Goal: Transaction & Acquisition: Subscribe to service/newsletter

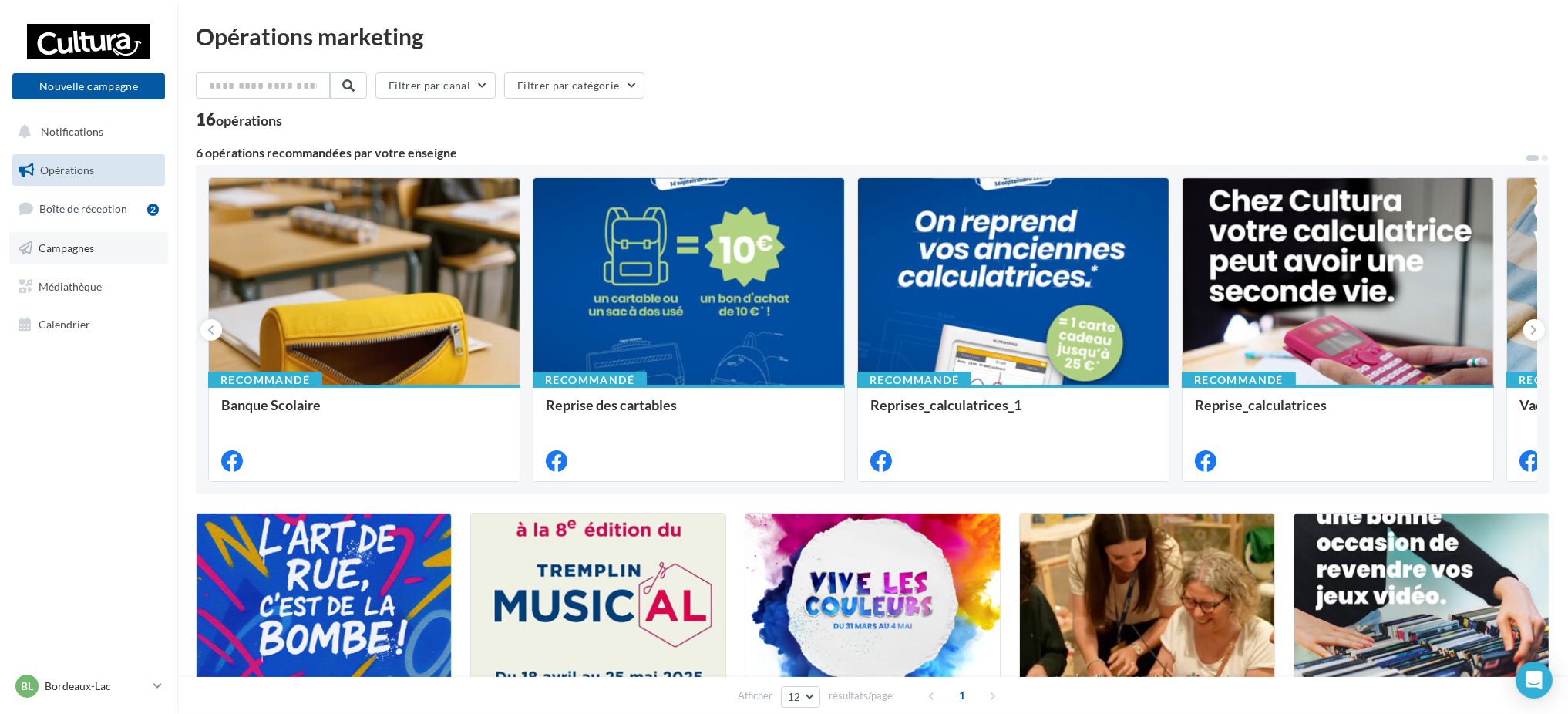
click at [85, 259] on link "Campagnes" at bounding box center [89, 248] width 159 height 32
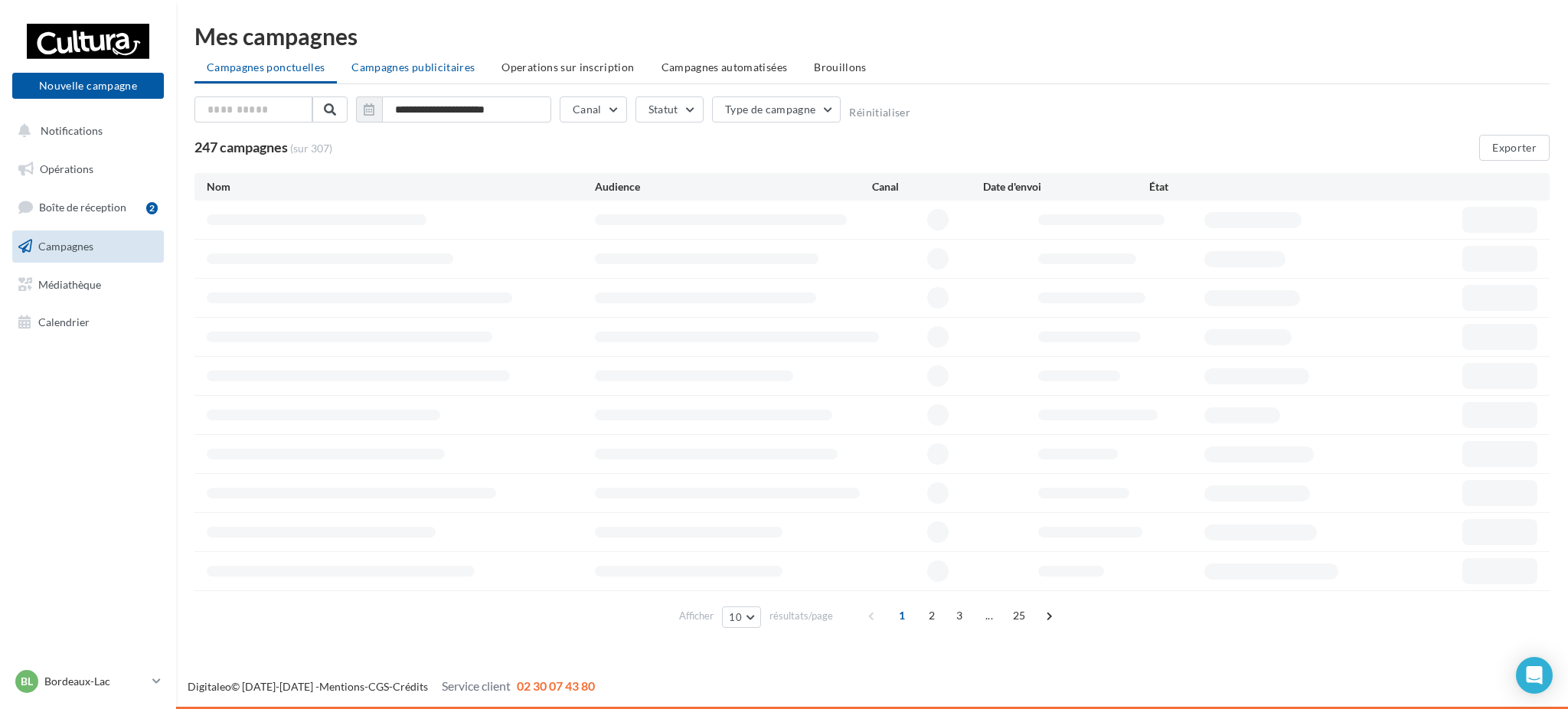
click at [381, 80] on li "Campagnes publicitaires" at bounding box center [413, 67] width 148 height 27
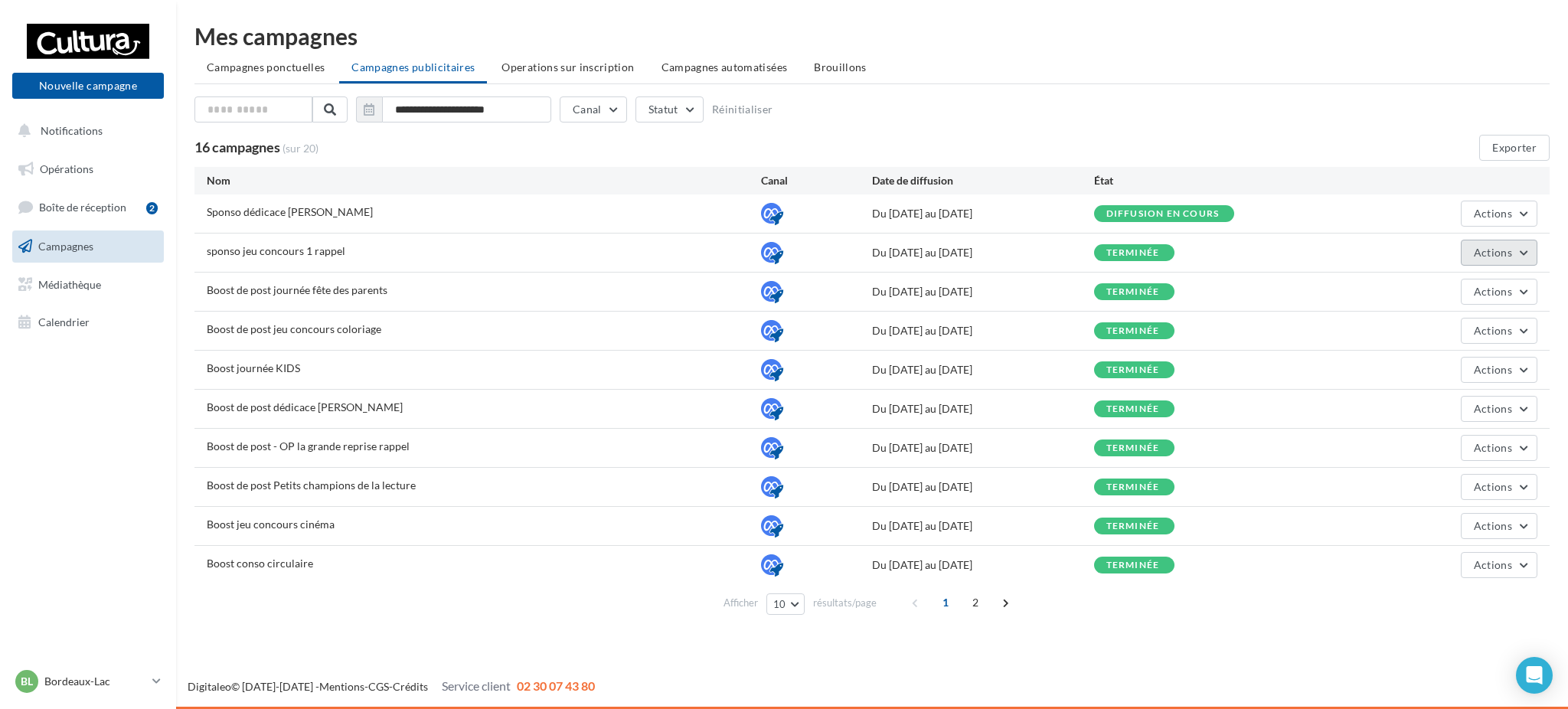
click at [1496, 246] on span "Actions" at bounding box center [1493, 252] width 39 height 13
click at [1429, 322] on button "Voir les résultats" at bounding box center [1461, 328] width 154 height 39
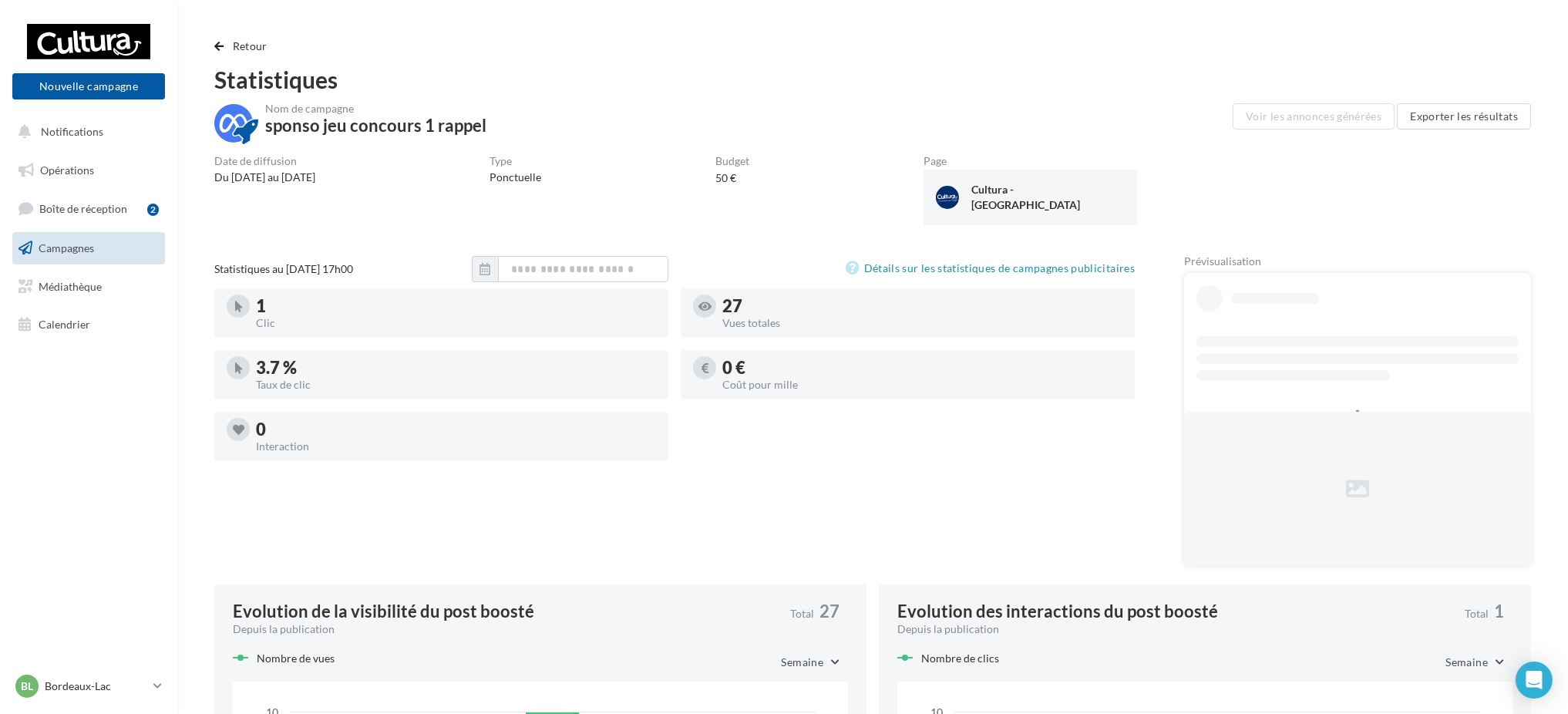
click at [743, 509] on div "Statistiques au 09 septembre 2025 - 17h00 Détails sur les statistiques de campa…" at bounding box center [674, 416] width 920 height 322
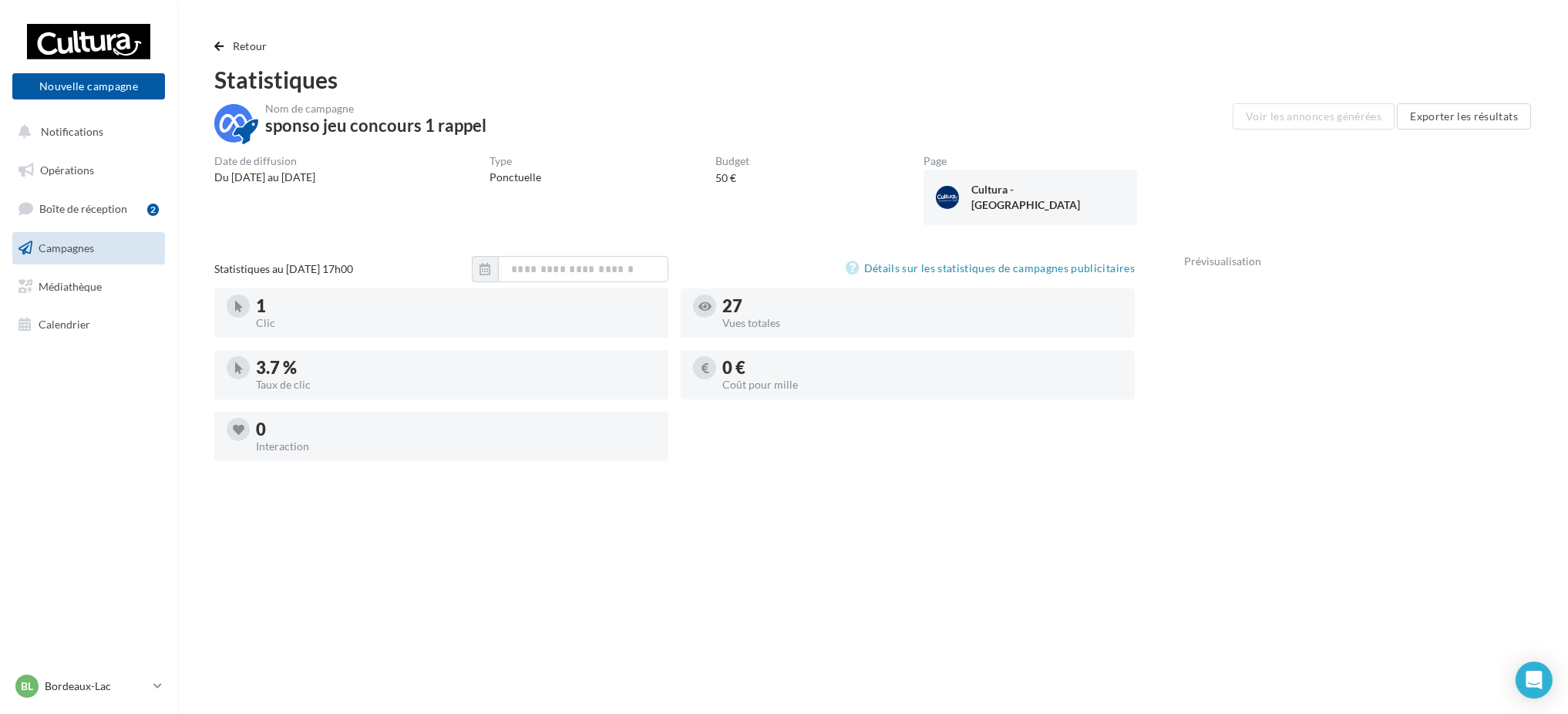
click at [1290, 21] on div "Retour Statistiques Nom de campagne sponso jeu concours 1 rappel Voir les annon…" at bounding box center [872, 625] width 1391 height 1250
click at [250, 40] on span "Retour" at bounding box center [250, 46] width 35 height 13
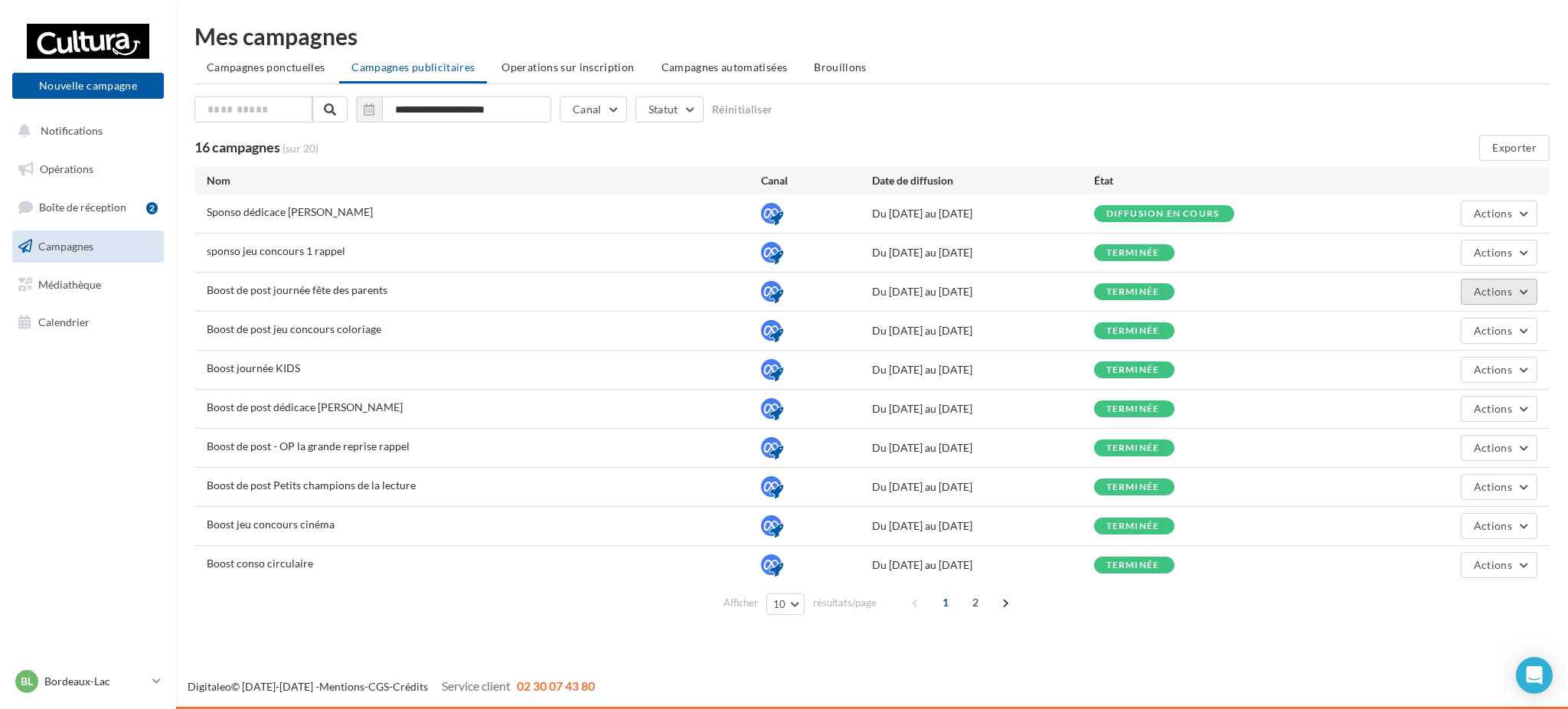
click at [1478, 296] on span "Actions" at bounding box center [1493, 291] width 39 height 13
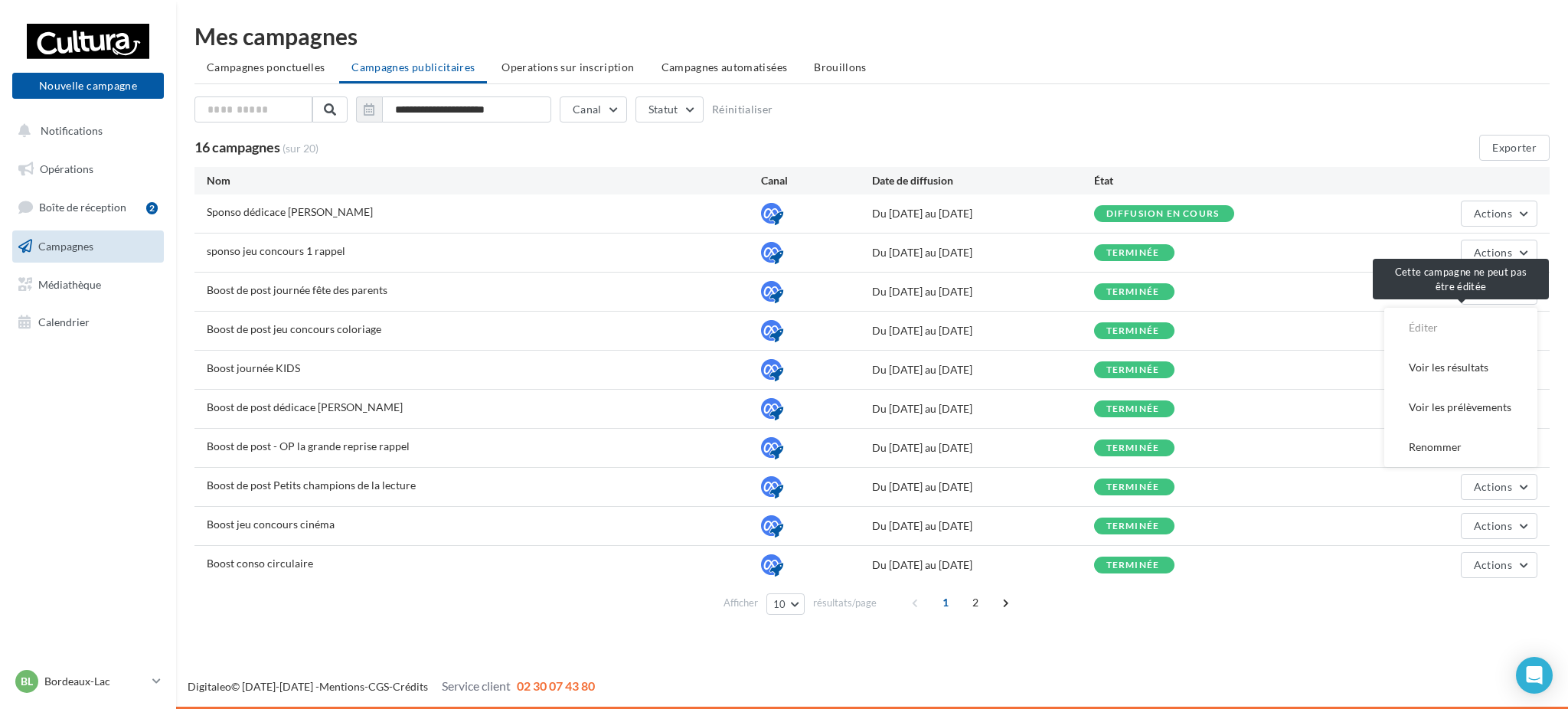
click at [1432, 327] on span "Éditer" at bounding box center [1461, 327] width 154 height 39
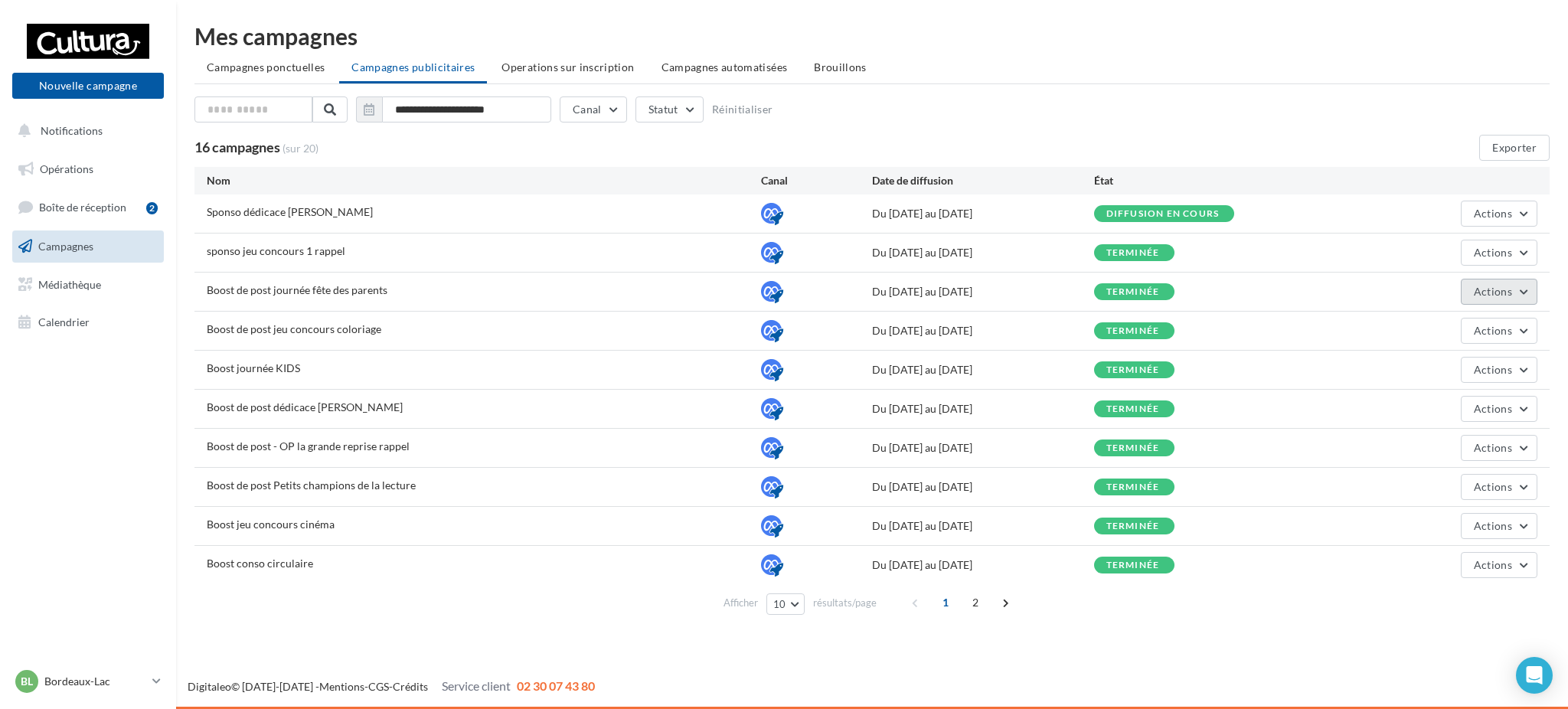
click at [1479, 299] on button "Actions" at bounding box center [1499, 291] width 76 height 26
click at [1437, 365] on button "Voir les résultats" at bounding box center [1461, 367] width 154 height 39
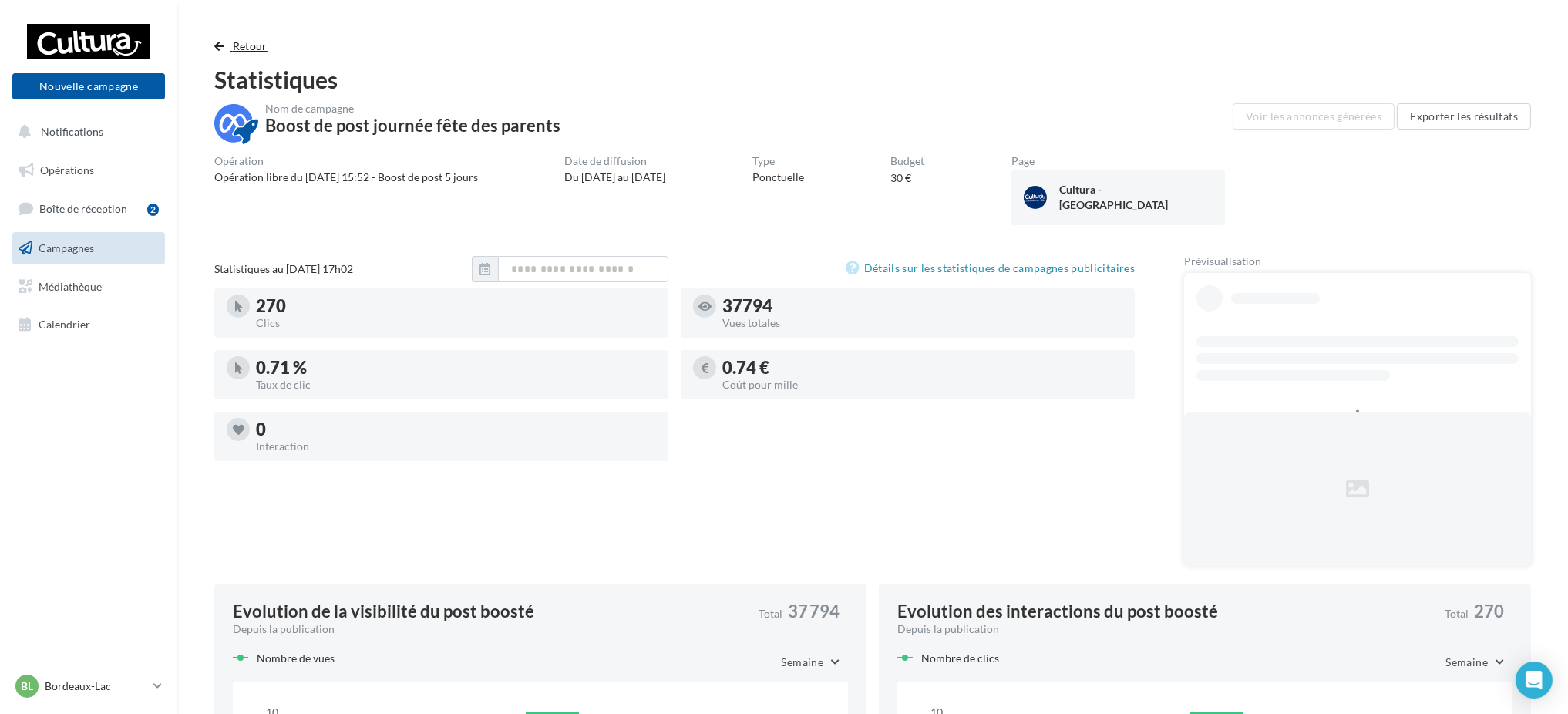
click at [248, 48] on span "Retour" at bounding box center [250, 46] width 35 height 13
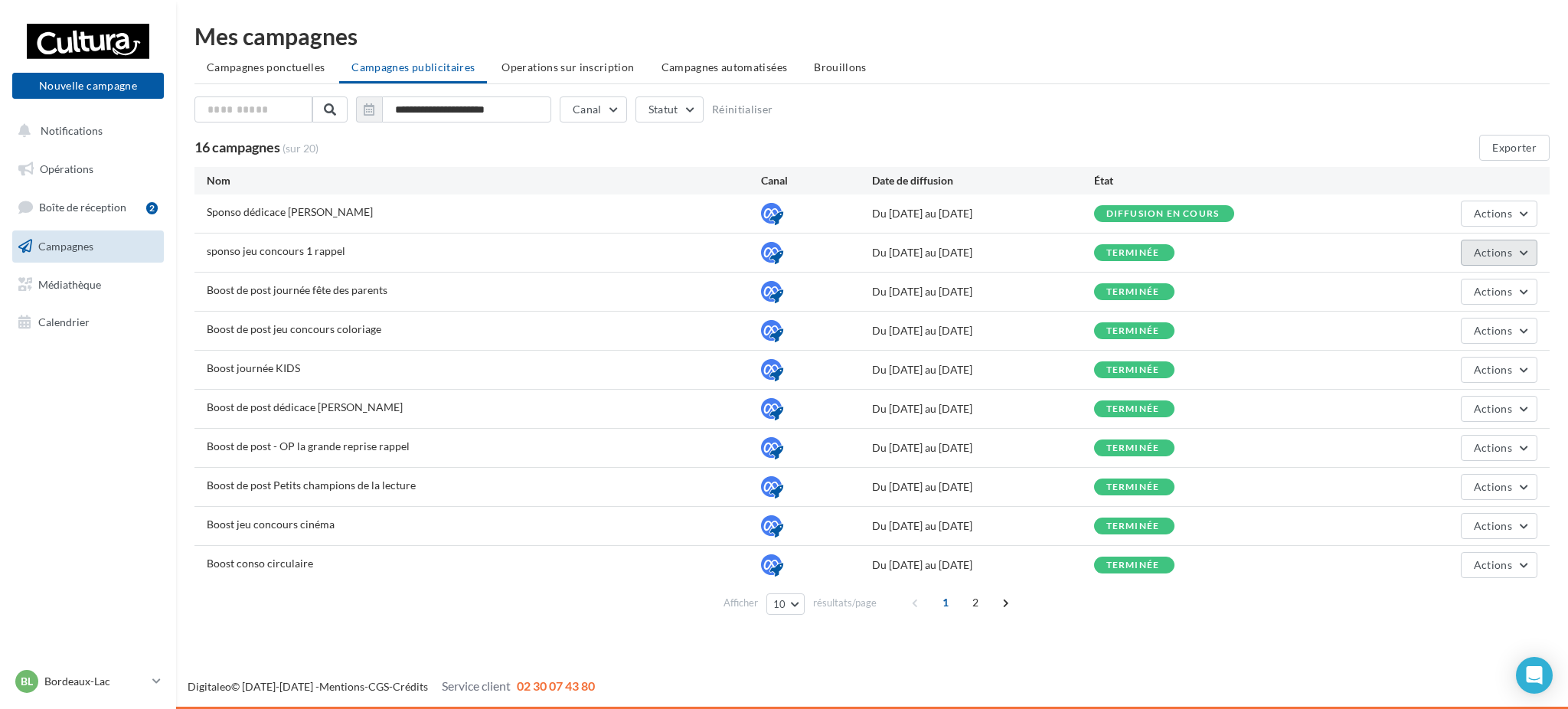
click at [1517, 251] on button "Actions" at bounding box center [1499, 252] width 76 height 26
click at [1475, 323] on button "Voir les résultats" at bounding box center [1461, 328] width 154 height 39
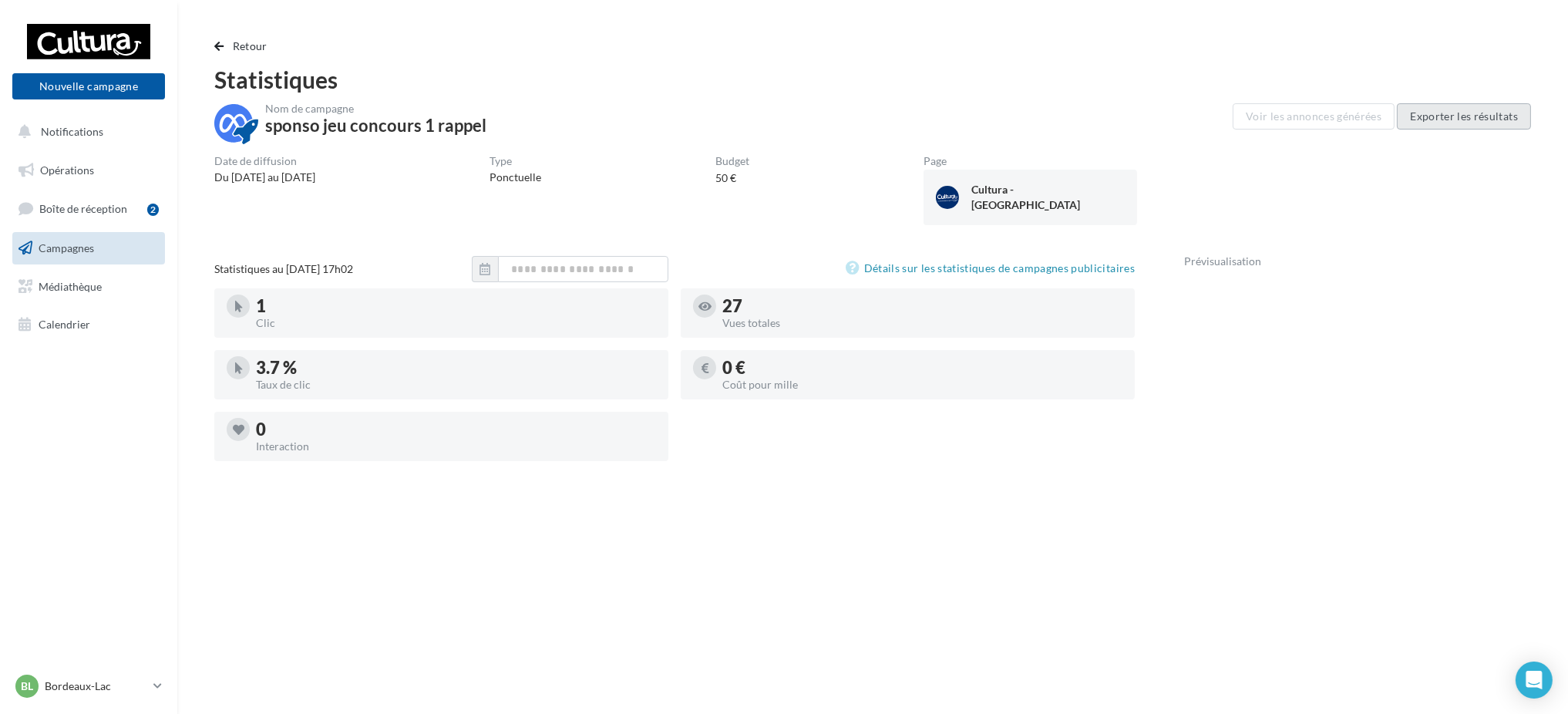
click at [1443, 117] on button "Exporter les résultats" at bounding box center [1464, 117] width 134 height 26
click at [235, 33] on div "Retour Statistiques Nom de campagne sponso jeu concours 1 rappel Voir les annon…" at bounding box center [872, 625] width 1391 height 1201
click at [233, 35] on div "Retour Statistiques Nom de campagne sponso jeu concours 1 rappel Voir les annon…" at bounding box center [872, 625] width 1391 height 1201
click at [237, 54] on button "Retour" at bounding box center [243, 46] width 60 height 18
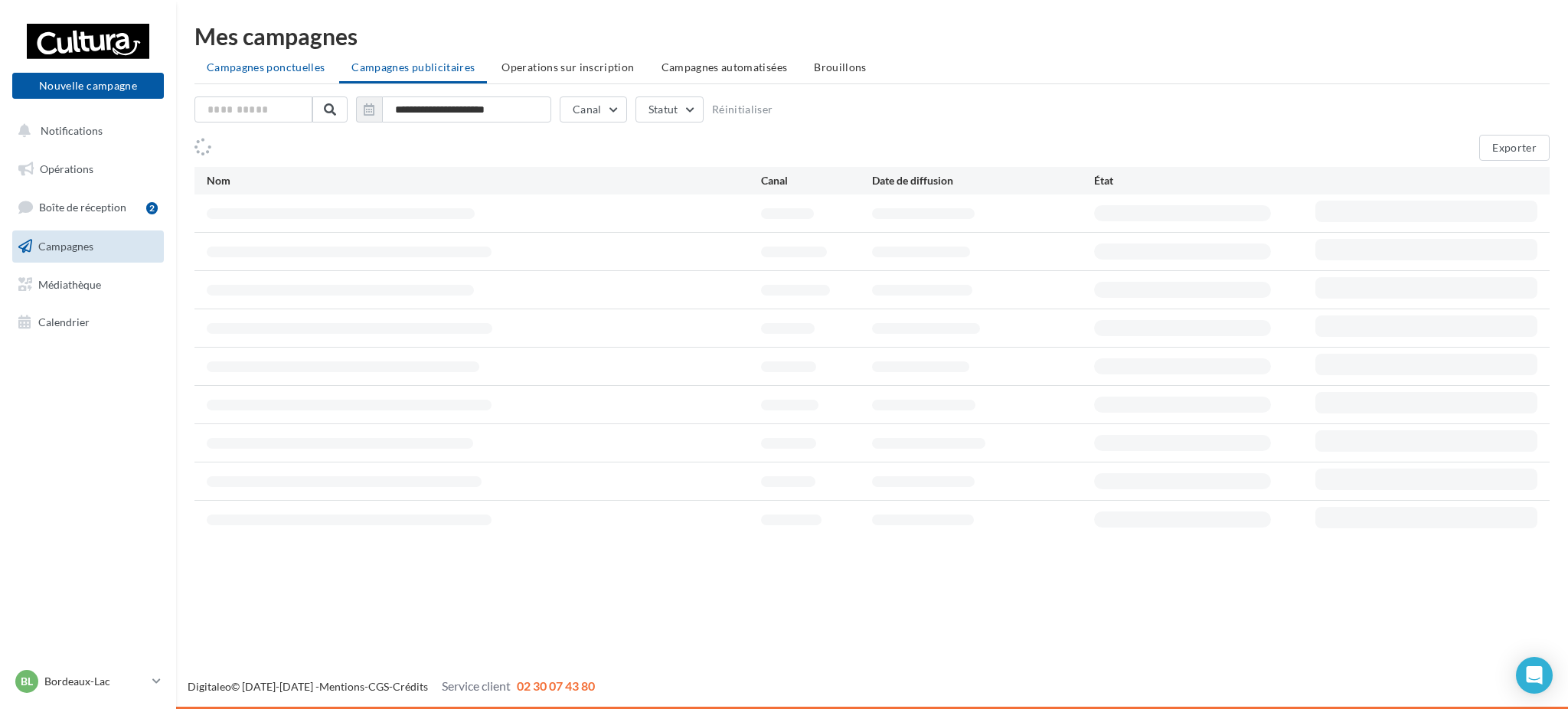
click at [235, 54] on li "Campagnes ponctuelles" at bounding box center [266, 67] width 142 height 27
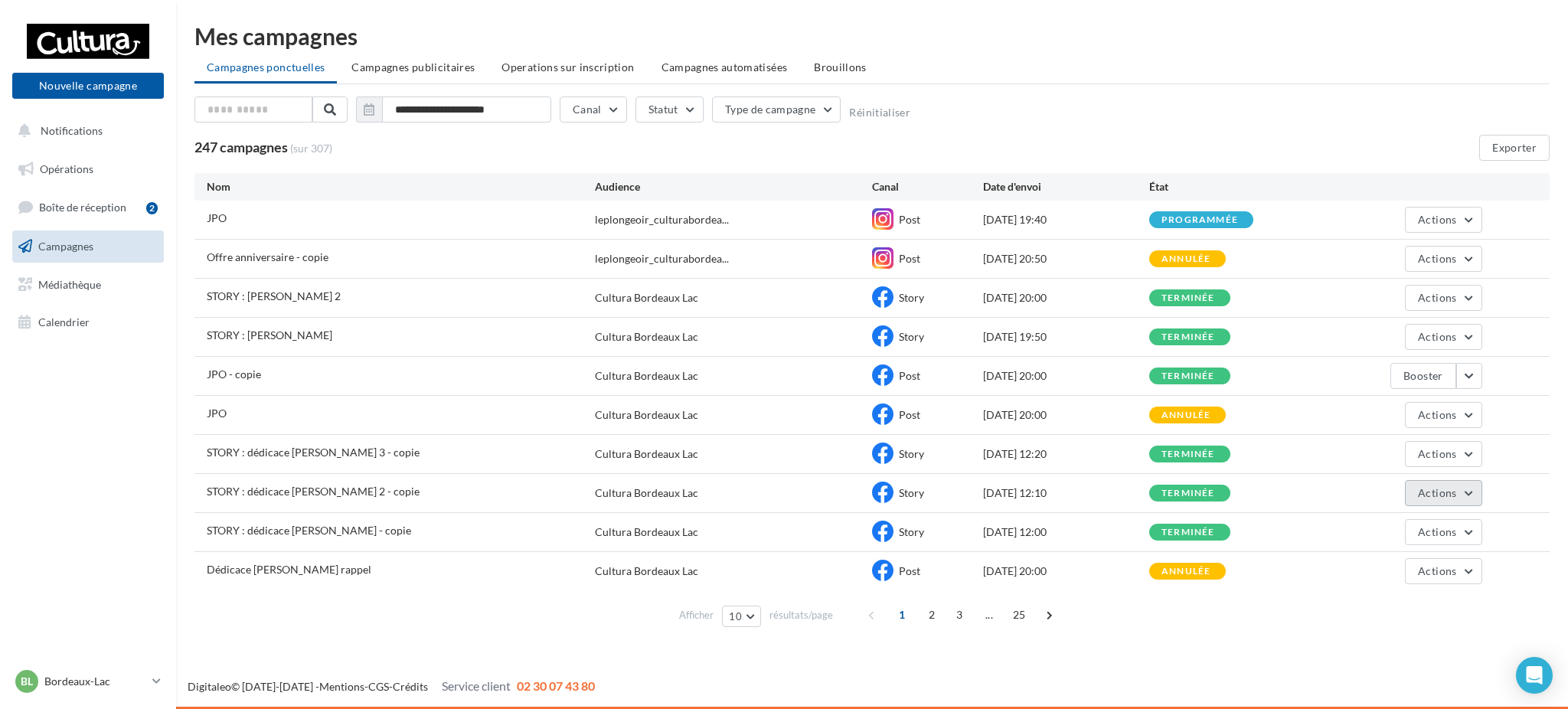
click at [1458, 488] on button "Actions" at bounding box center [1443, 493] width 76 height 26
click at [1464, 382] on button "button" at bounding box center [1469, 376] width 26 height 26
click at [1419, 422] on button "Voir les résultats" at bounding box center [1406, 412] width 154 height 39
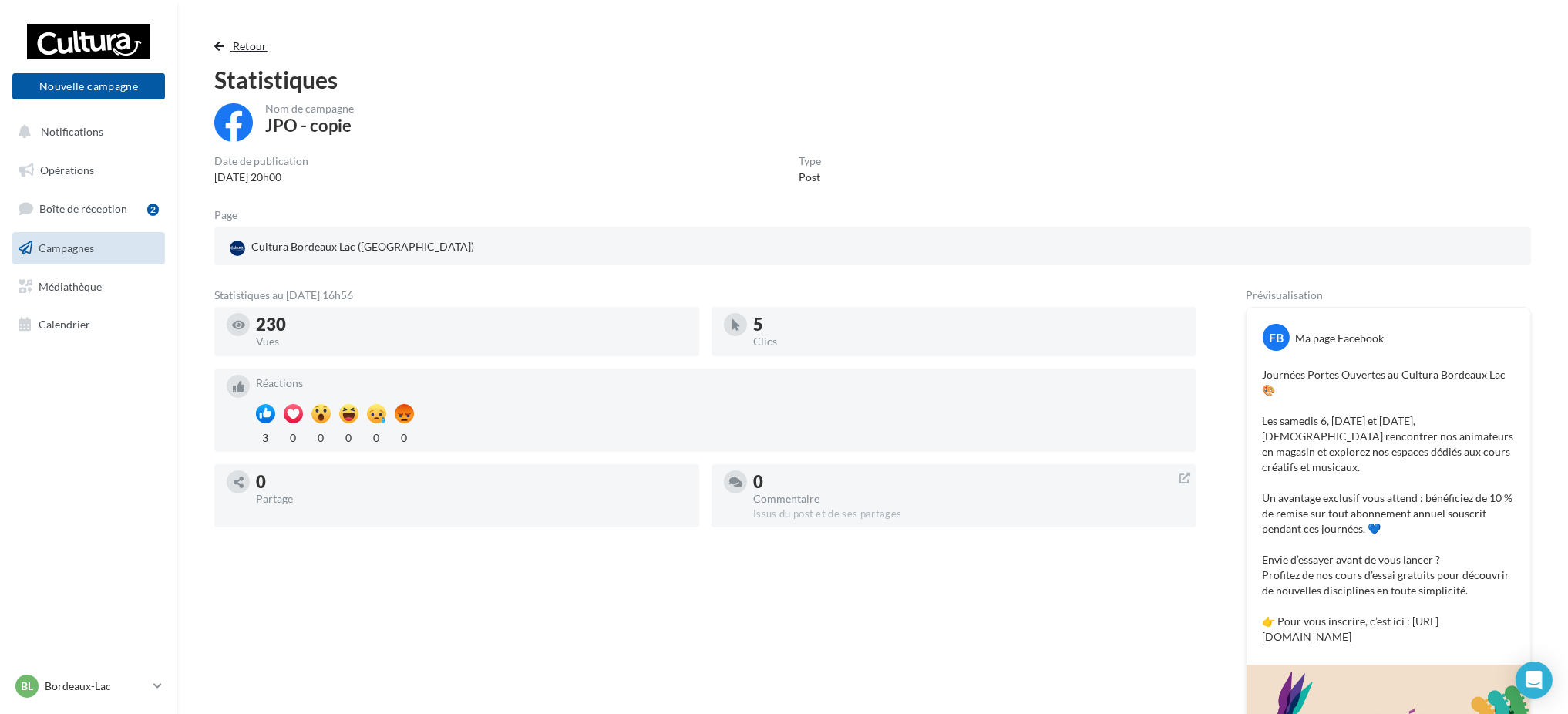
click at [248, 46] on span "Retour" at bounding box center [250, 46] width 35 height 13
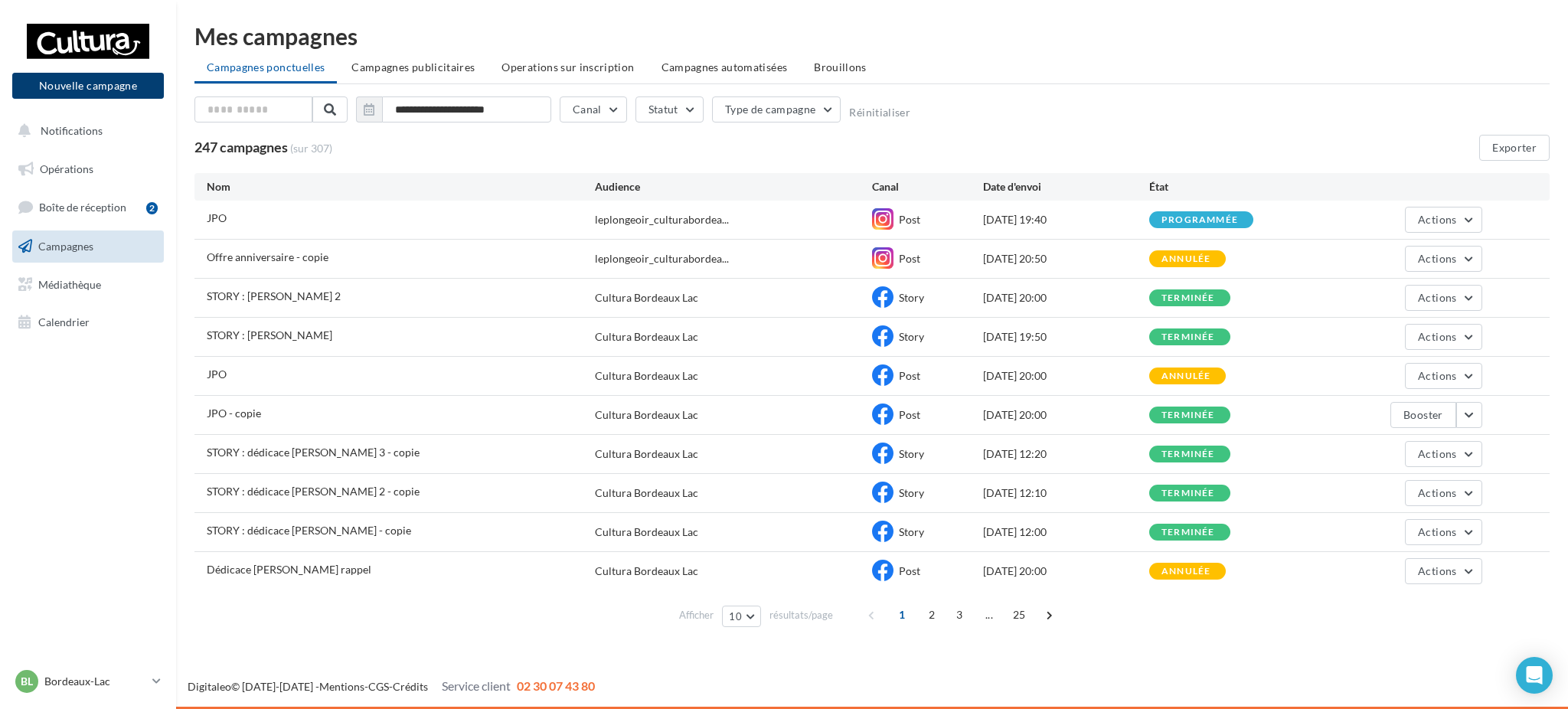
click at [89, 93] on button "Nouvelle campagne" at bounding box center [87, 86] width 152 height 26
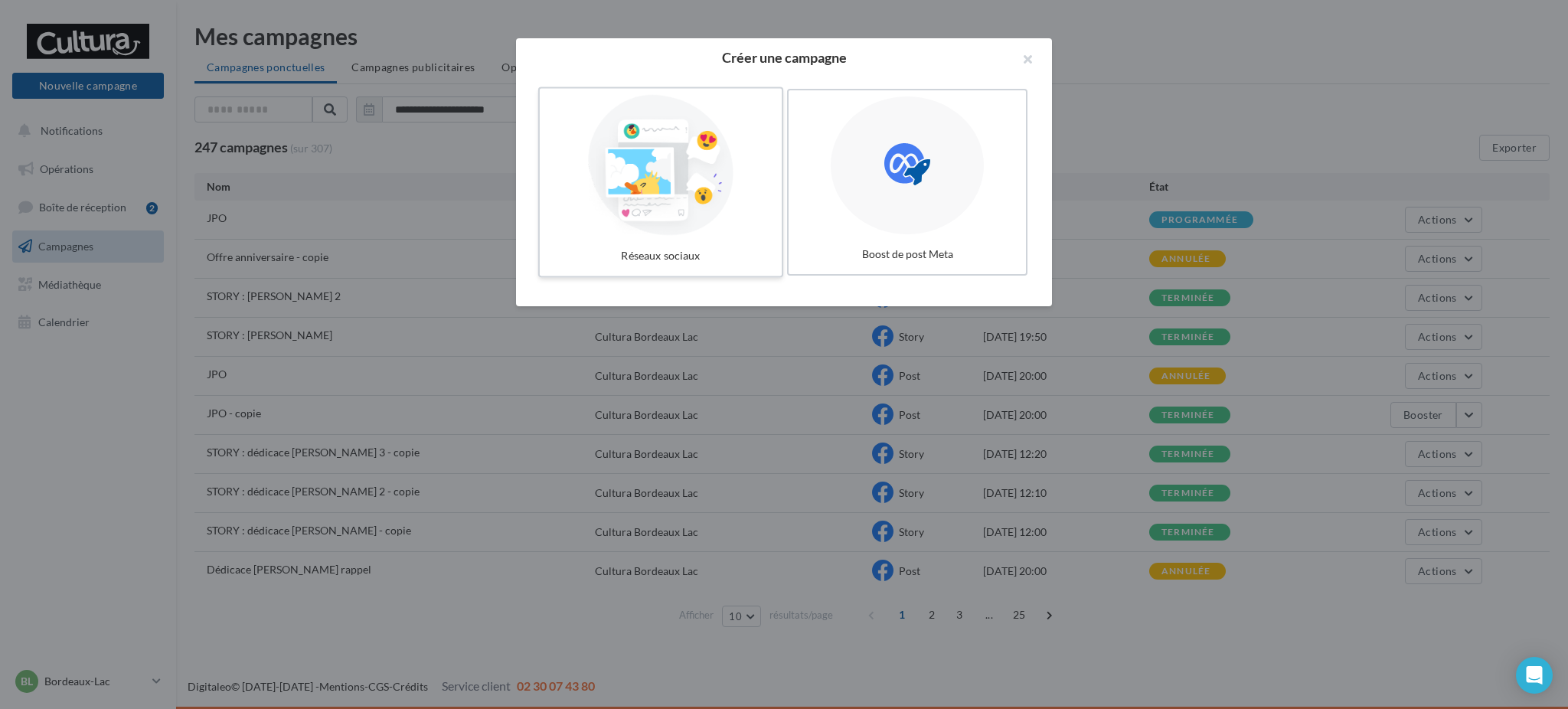
click at [649, 246] on div "Réseaux sociaux" at bounding box center [661, 255] width 230 height 28
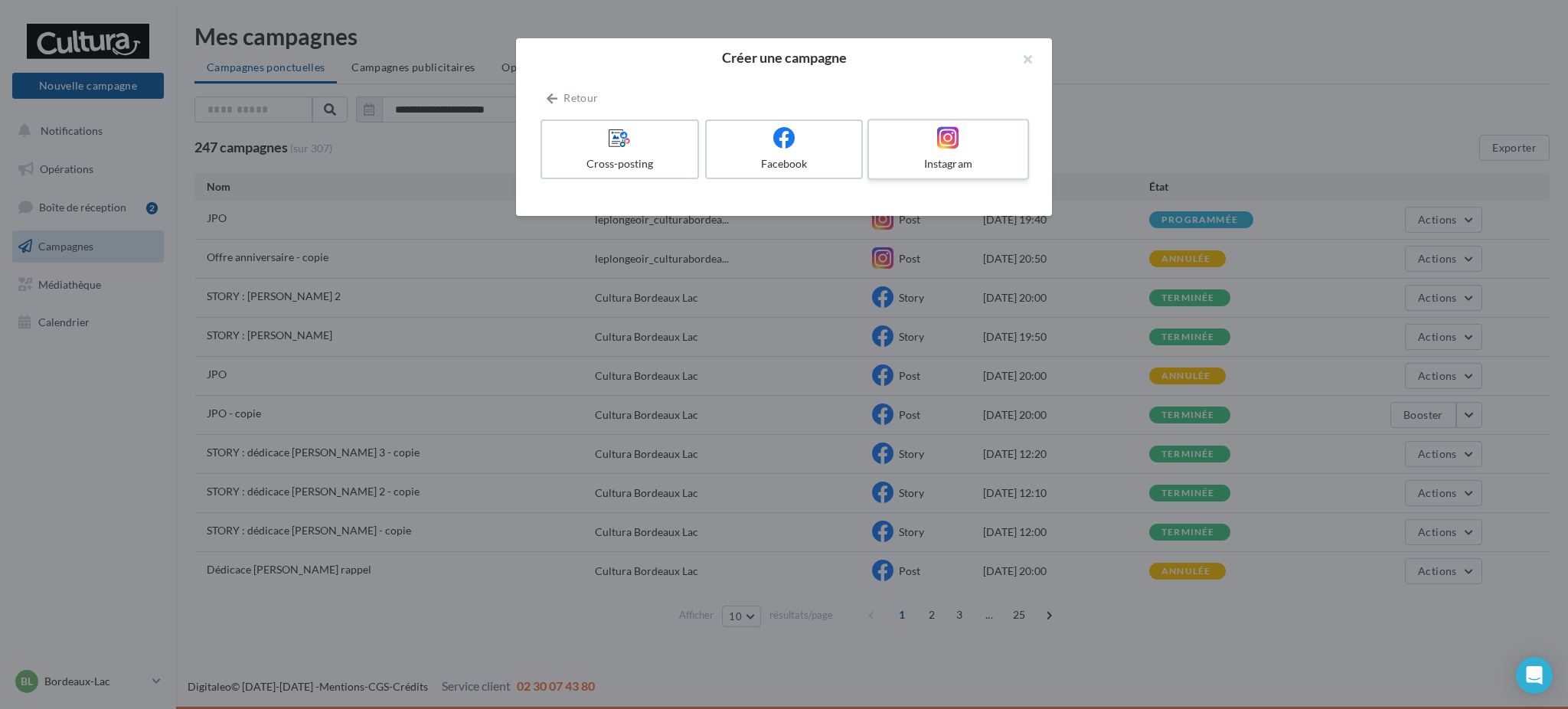
click at [996, 159] on div "Instagram" at bounding box center [948, 164] width 146 height 15
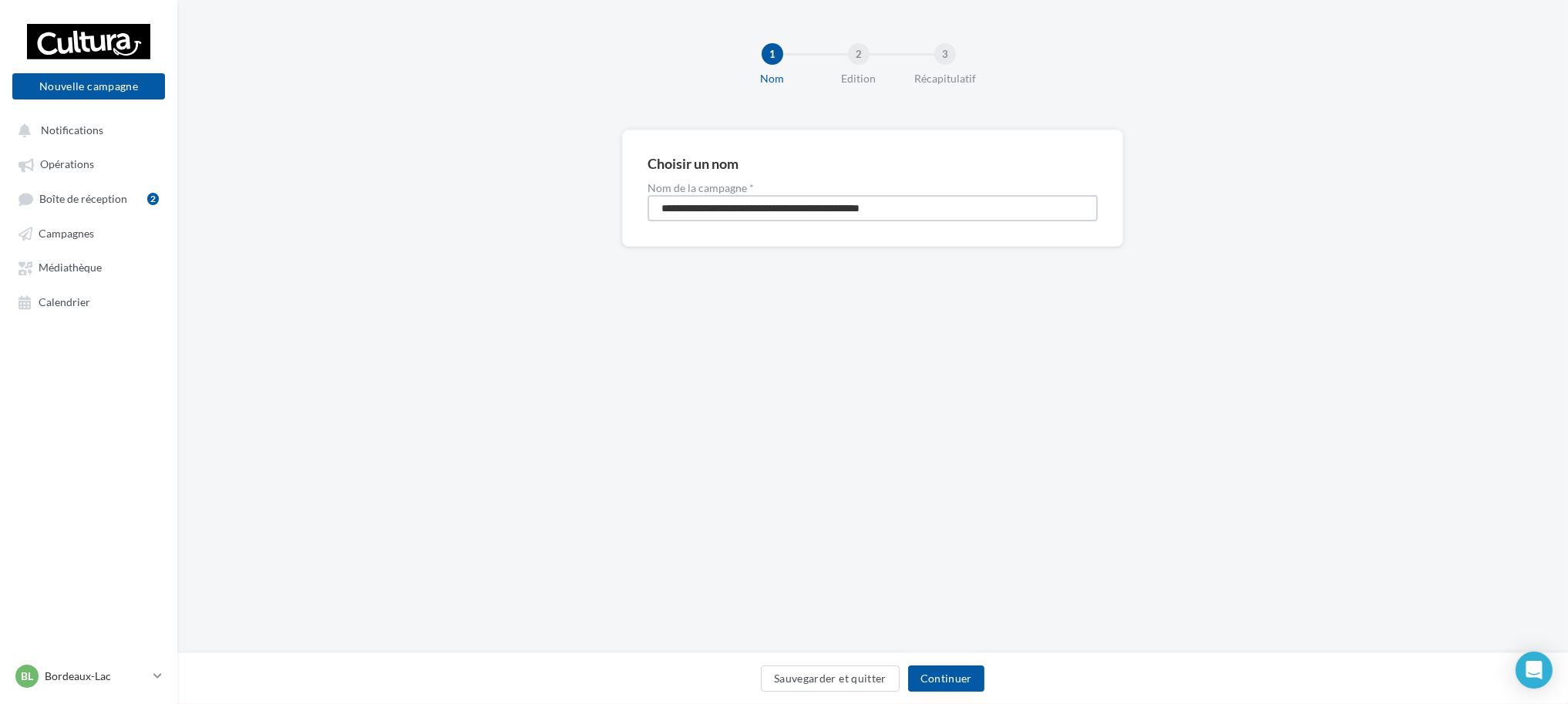
drag, startPoint x: 905, startPoint y: 205, endPoint x: 573, endPoint y: 212, distance: 332.1
click at [573, 212] on div "**********" at bounding box center [872, 212] width 1391 height 167
type input "**********"
click at [940, 685] on button "Continuer" at bounding box center [946, 678] width 76 height 26
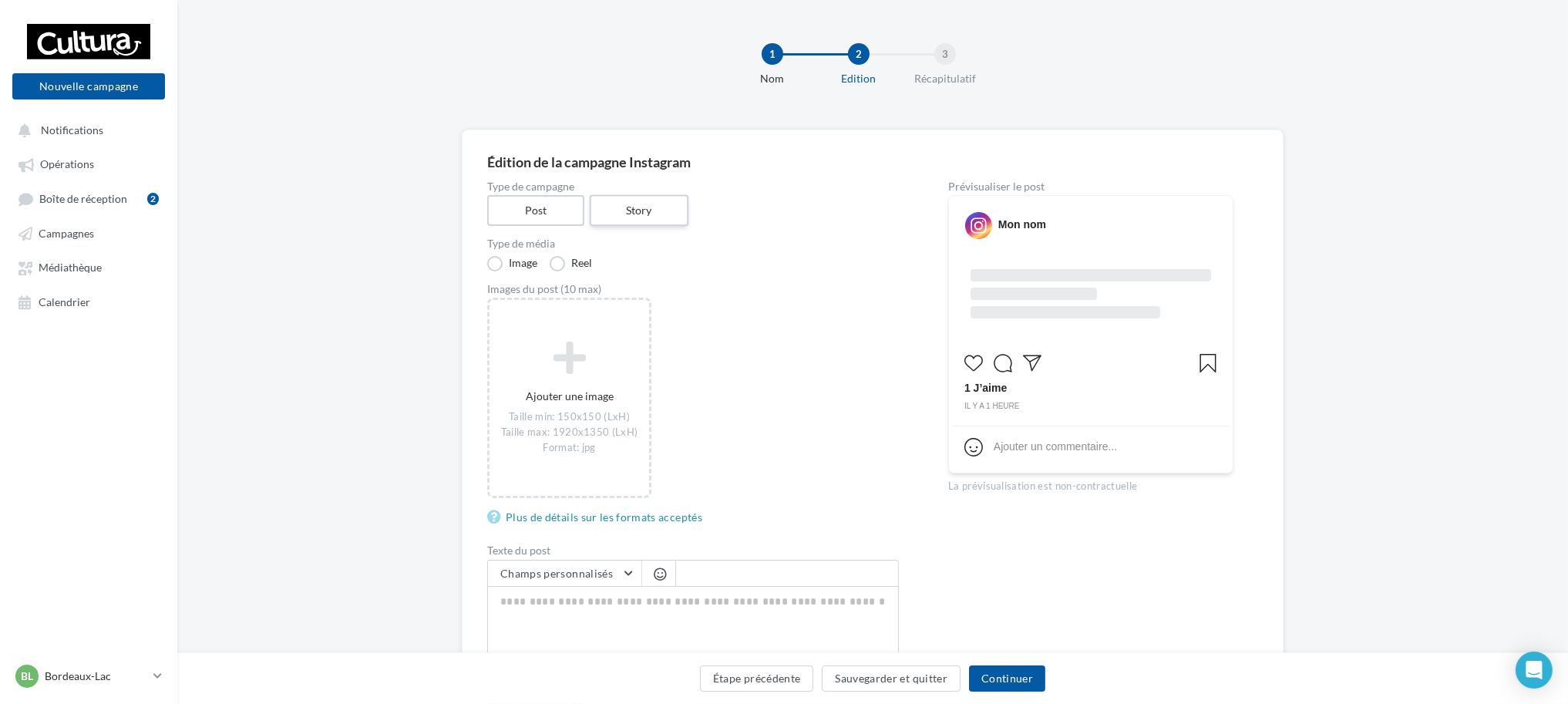
click at [629, 224] on label "Story" at bounding box center [638, 211] width 98 height 32
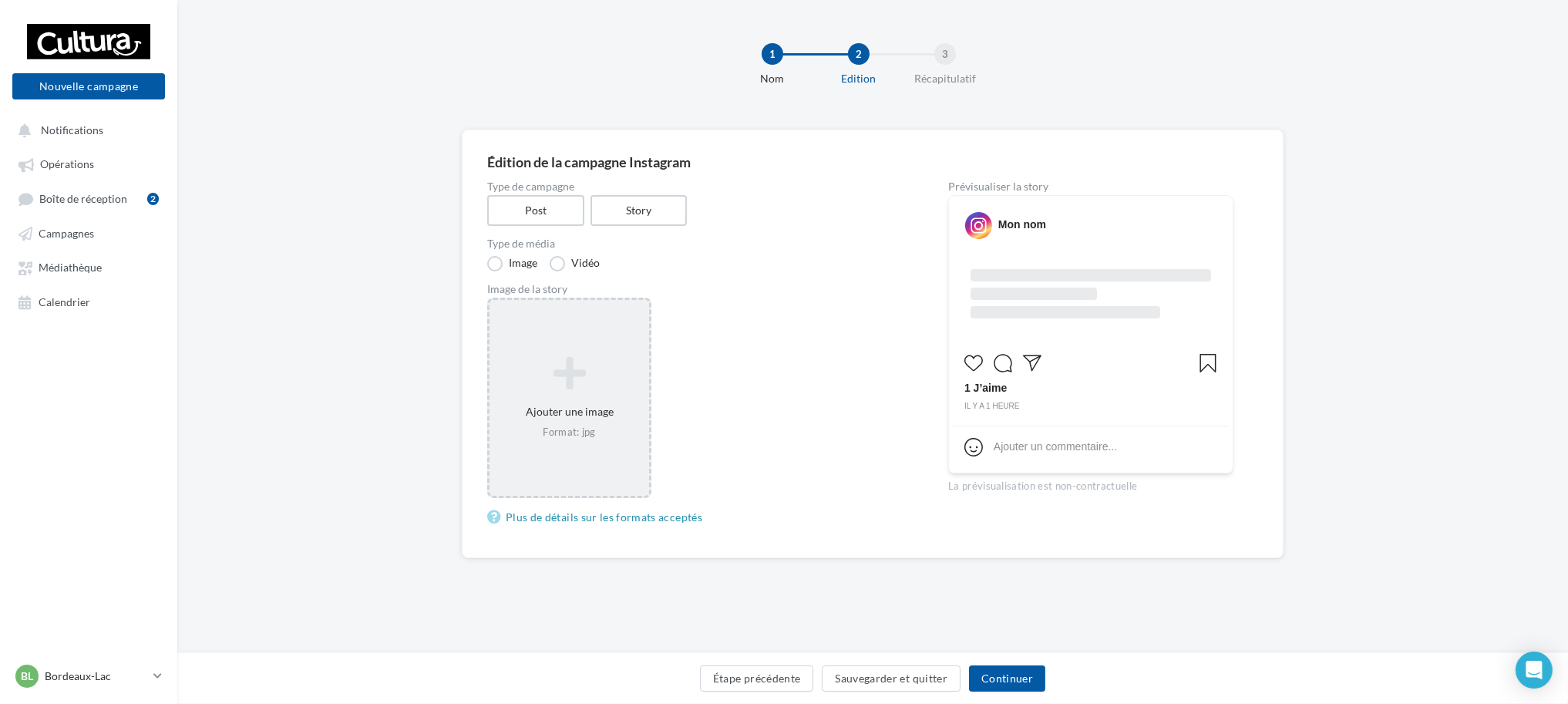
click at [610, 420] on div "Ajouter une image Format: jpg" at bounding box center [569, 398] width 160 height 98
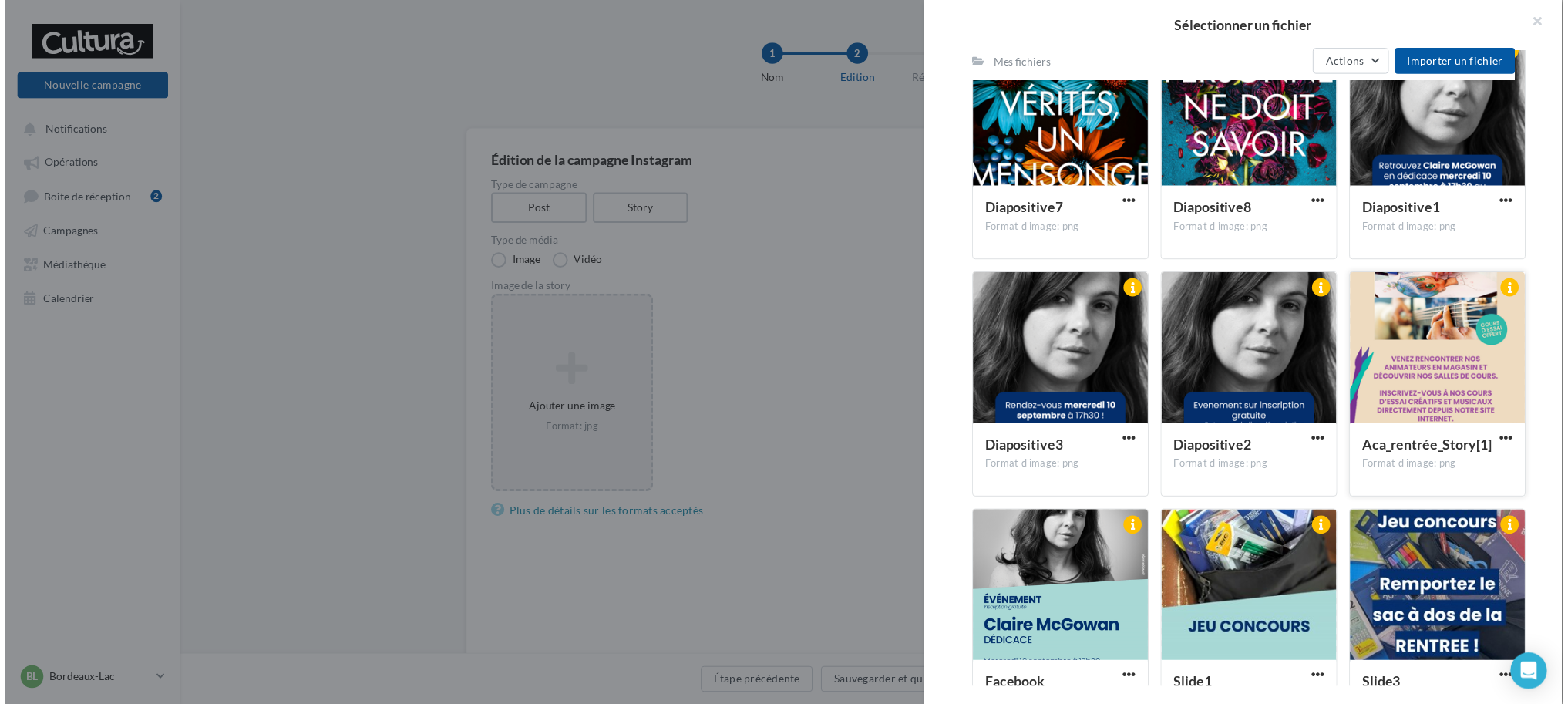
scroll to position [335, 0]
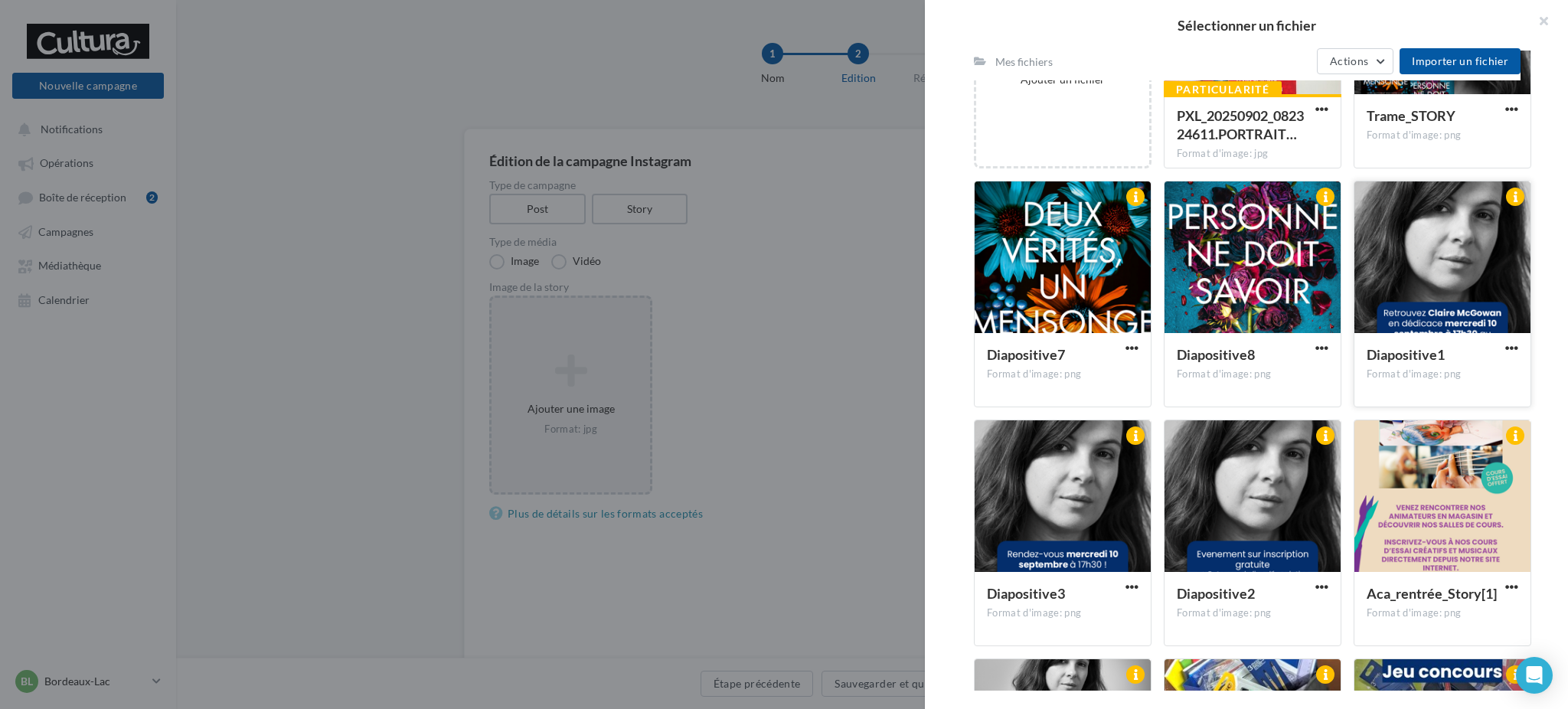
click at [1460, 263] on div at bounding box center [1442, 258] width 176 height 153
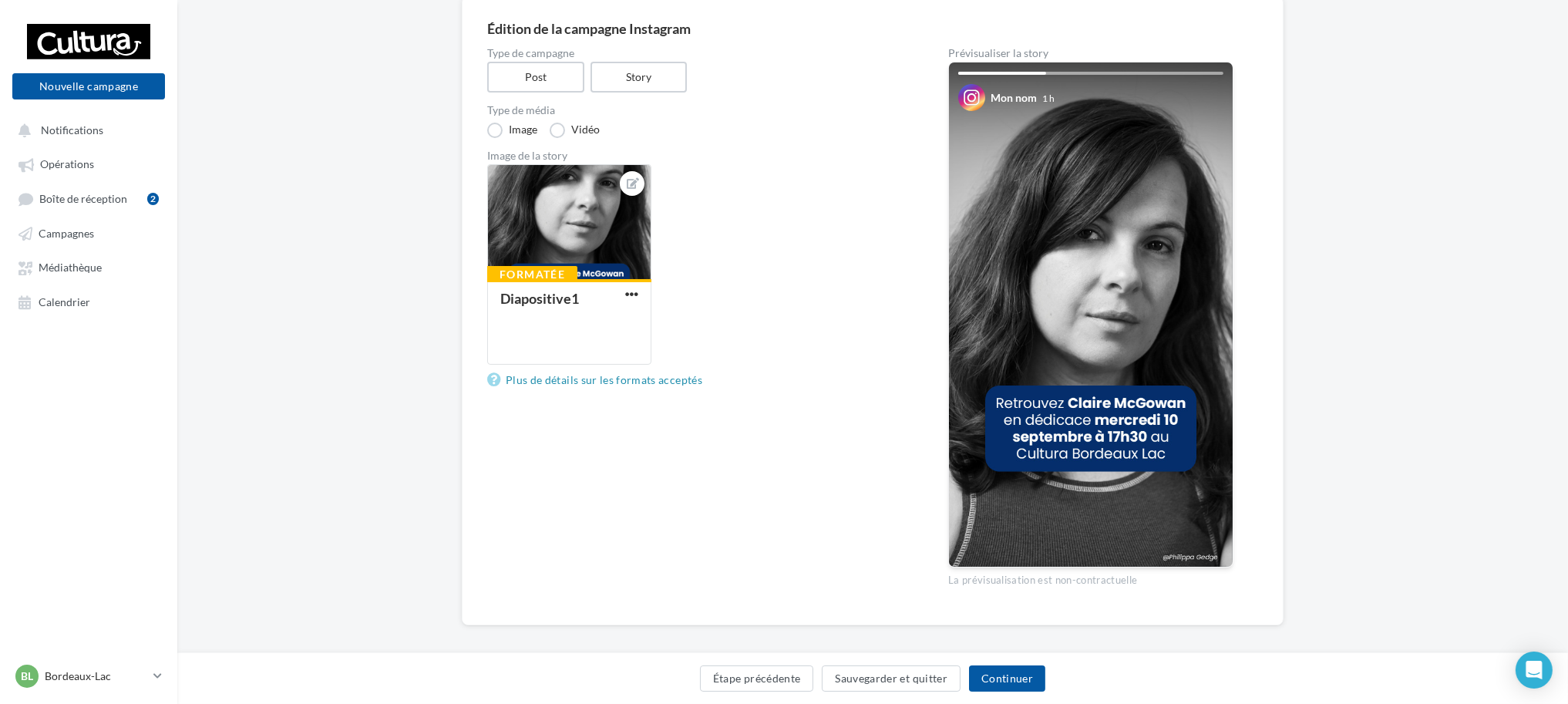
scroll to position [145, 0]
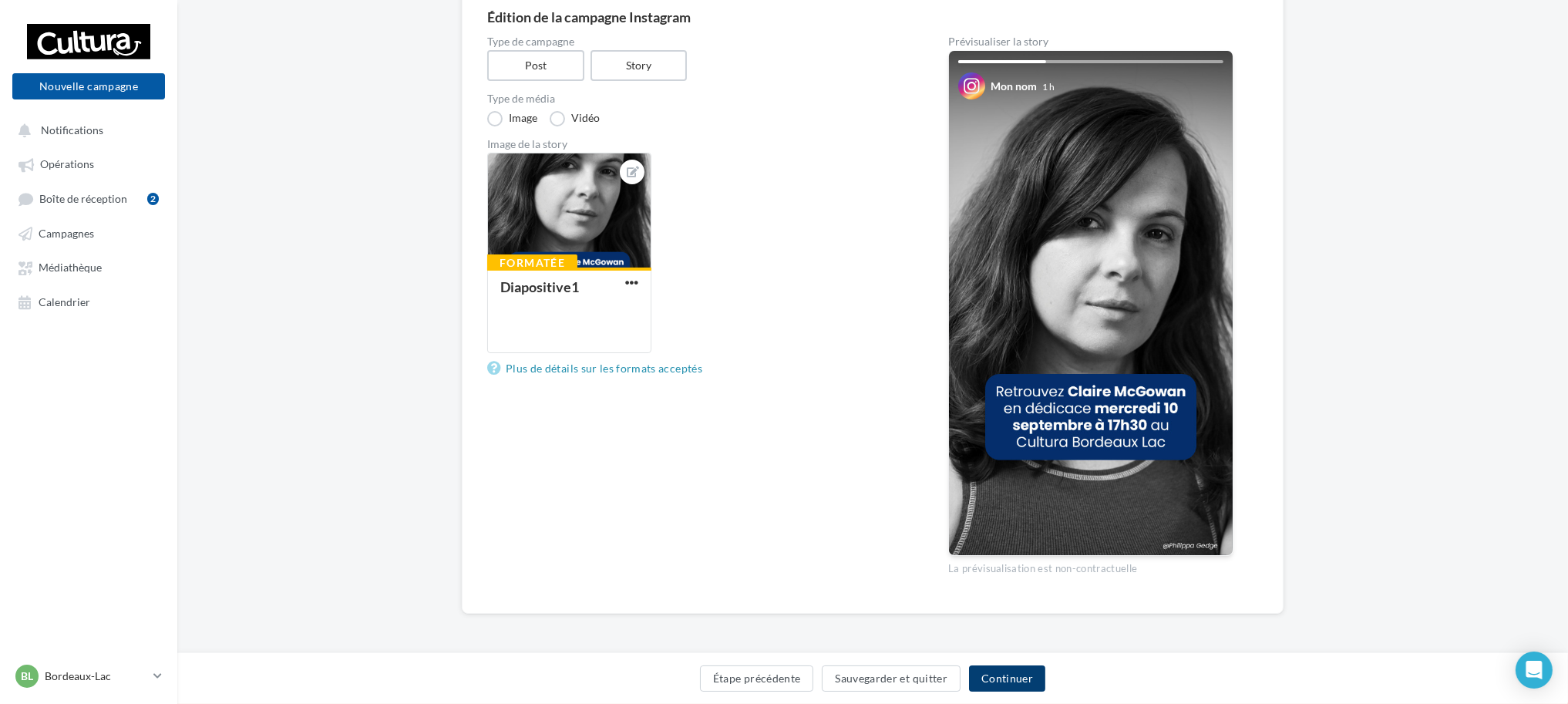
click at [1030, 678] on button "Continuer" at bounding box center [1007, 678] width 76 height 26
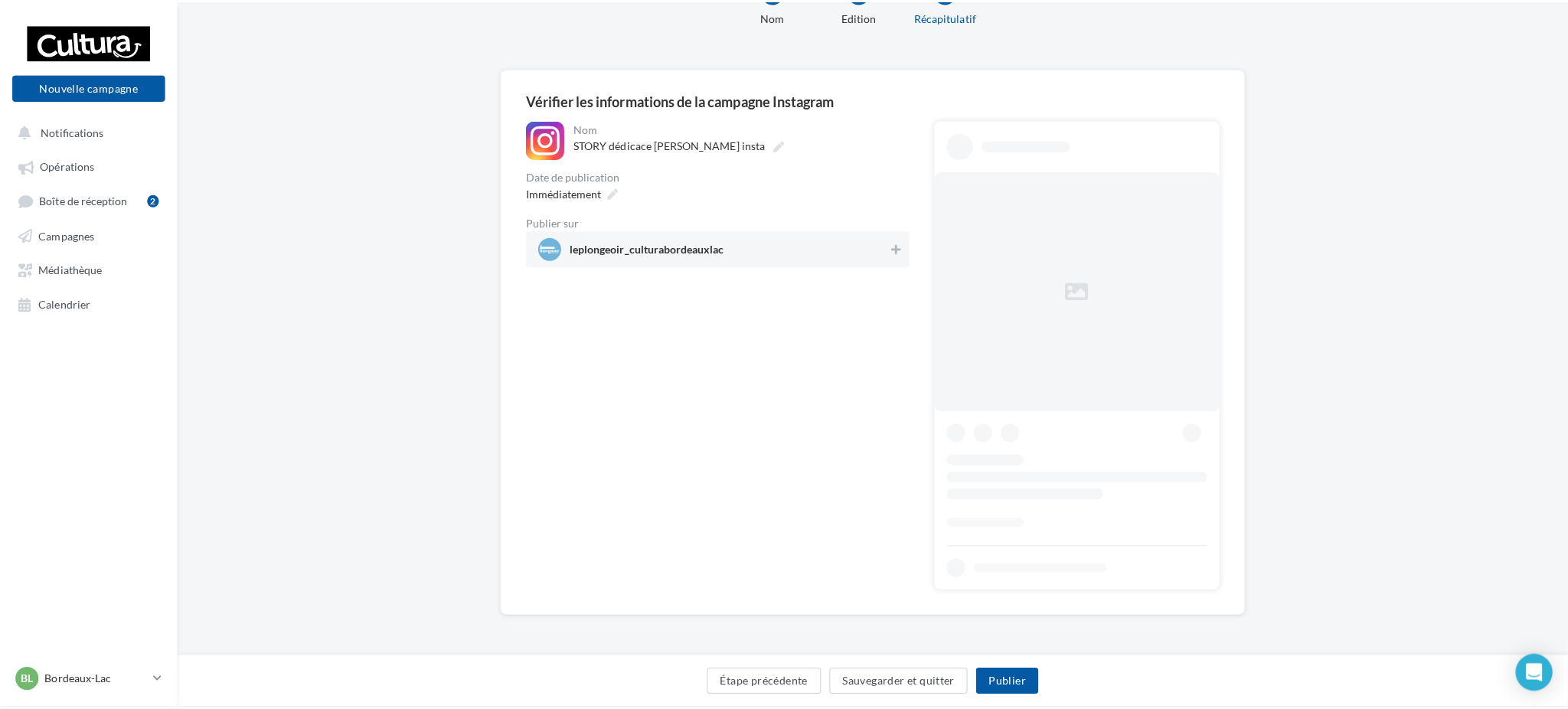
scroll to position [2, 0]
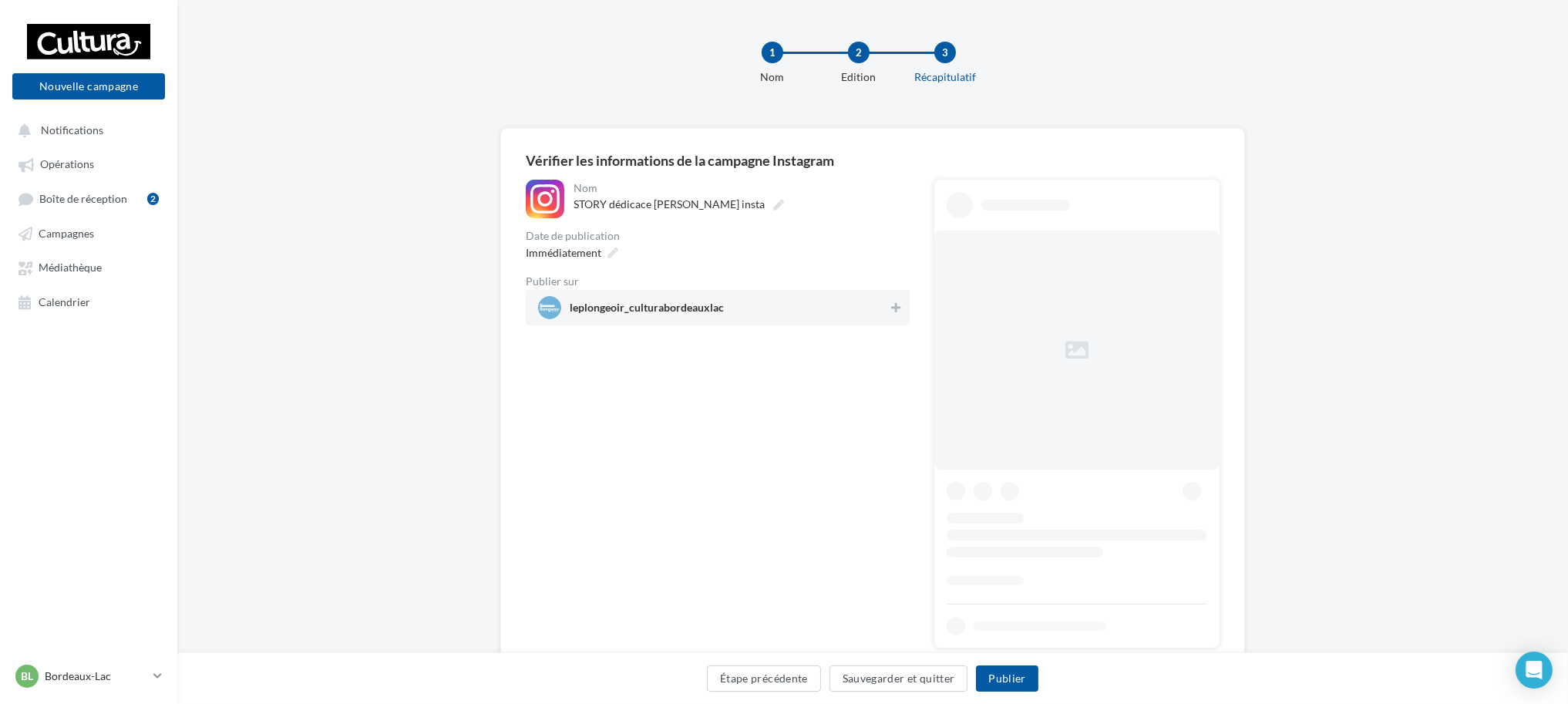
click at [593, 192] on div "Nom" at bounding box center [740, 188] width 333 height 10
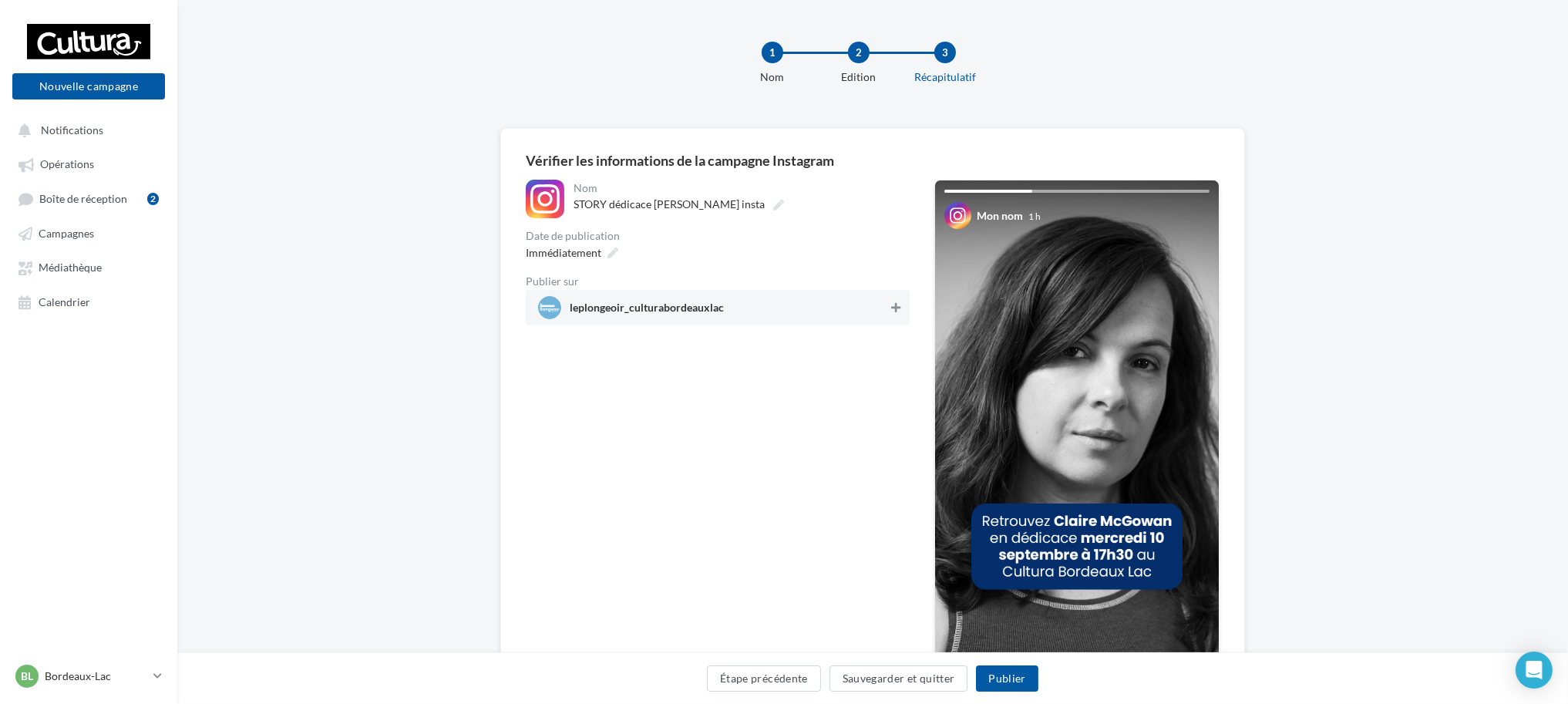
click at [896, 307] on icon at bounding box center [895, 308] width 9 height 10
click at [1008, 672] on button "Publier" at bounding box center [1006, 678] width 61 height 26
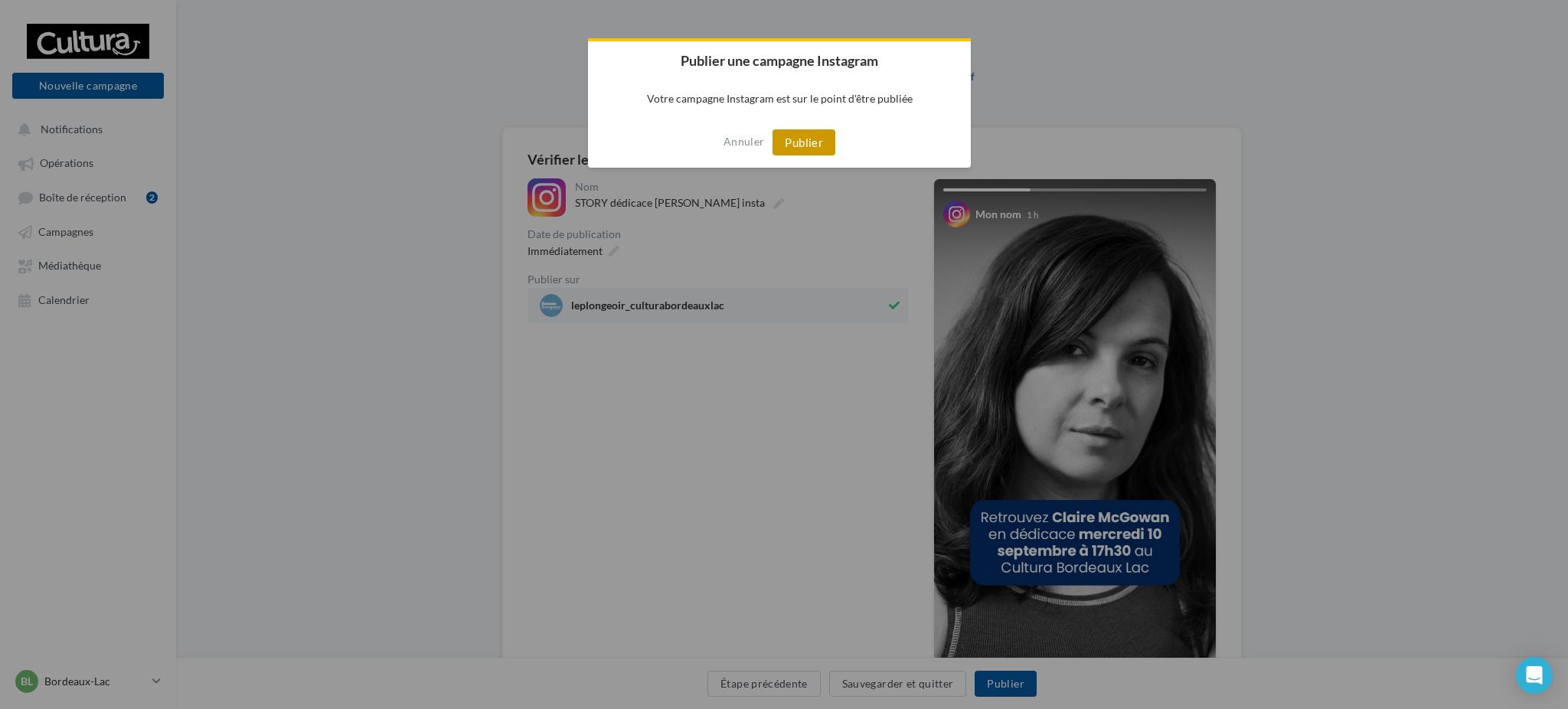
click at [809, 141] on button "Publier" at bounding box center [804, 142] width 63 height 26
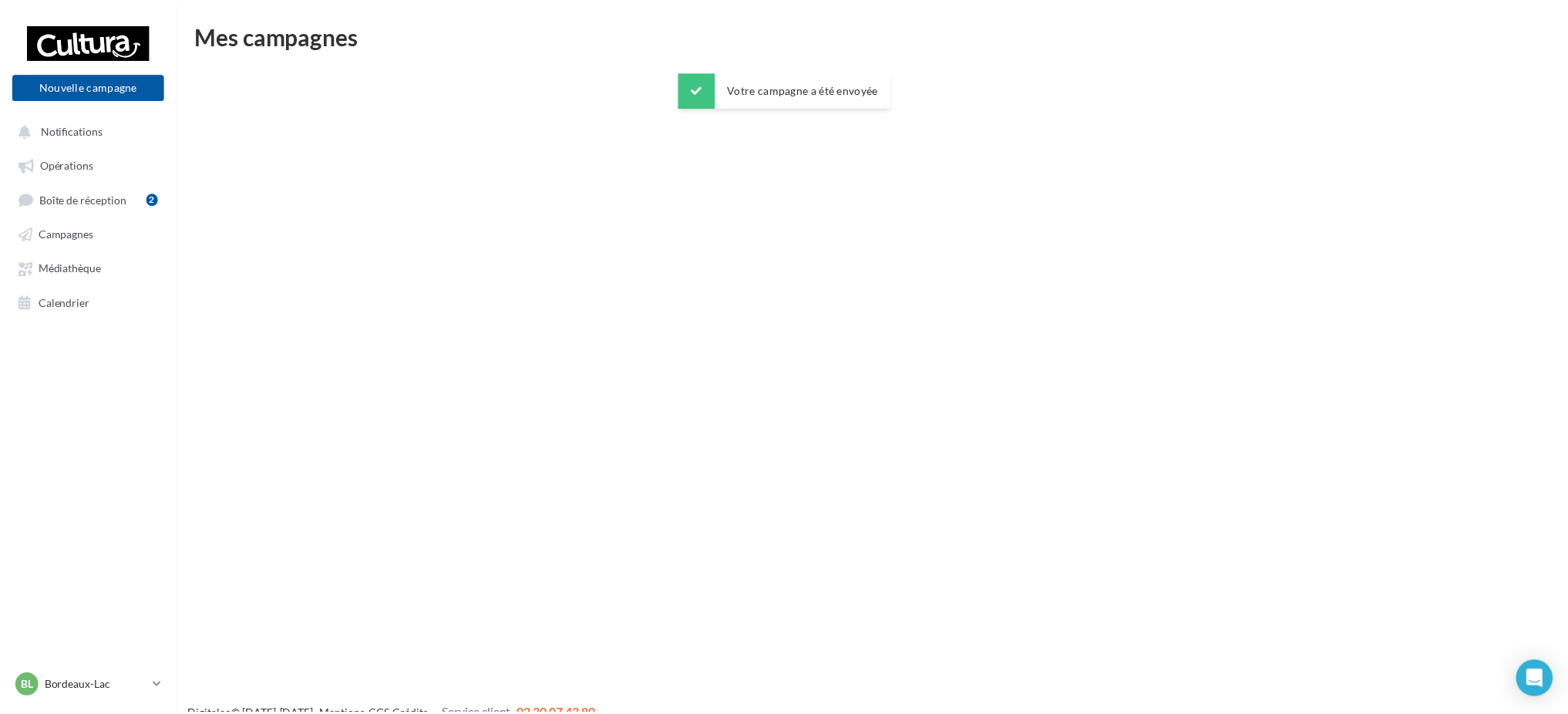
scroll to position [25, 0]
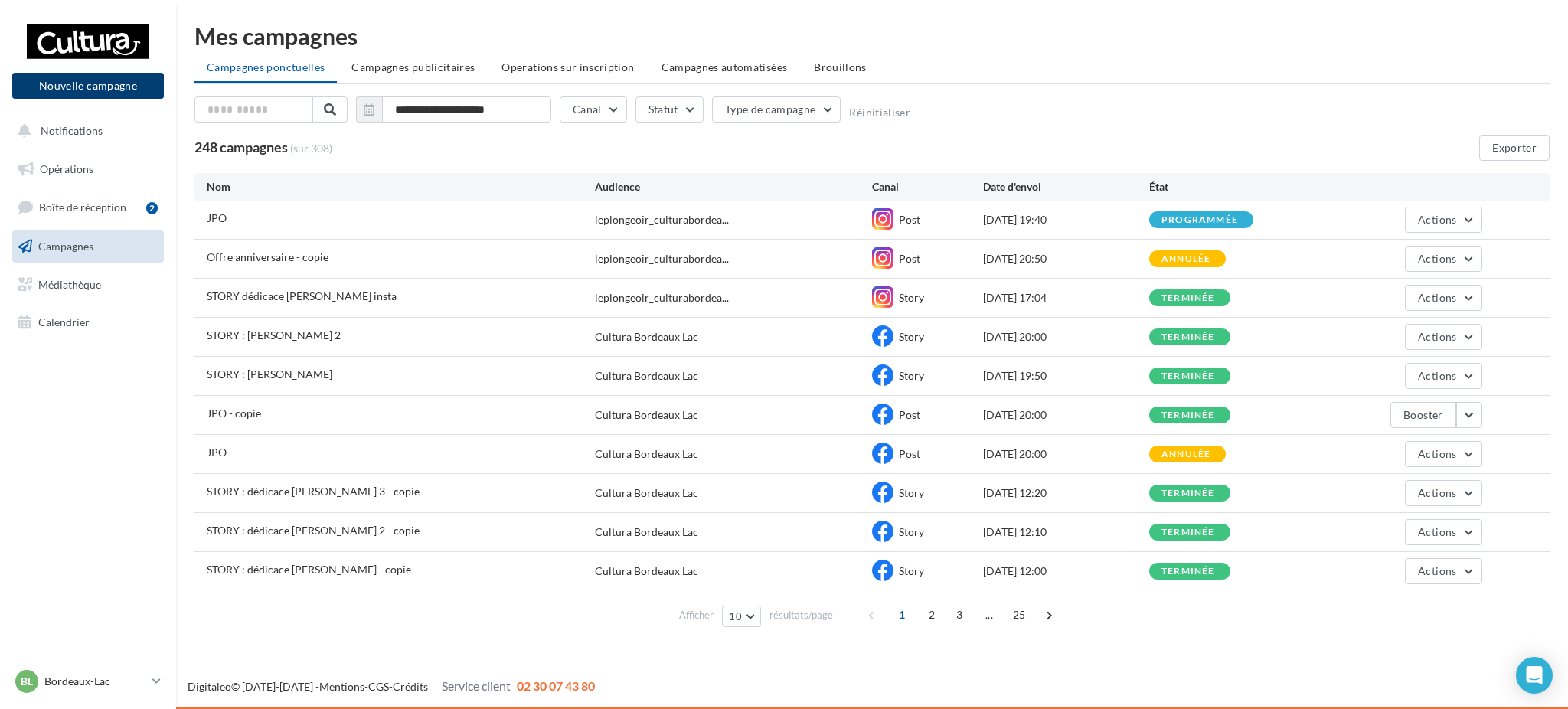
click at [91, 93] on button "Nouvelle campagne" at bounding box center [87, 86] width 152 height 26
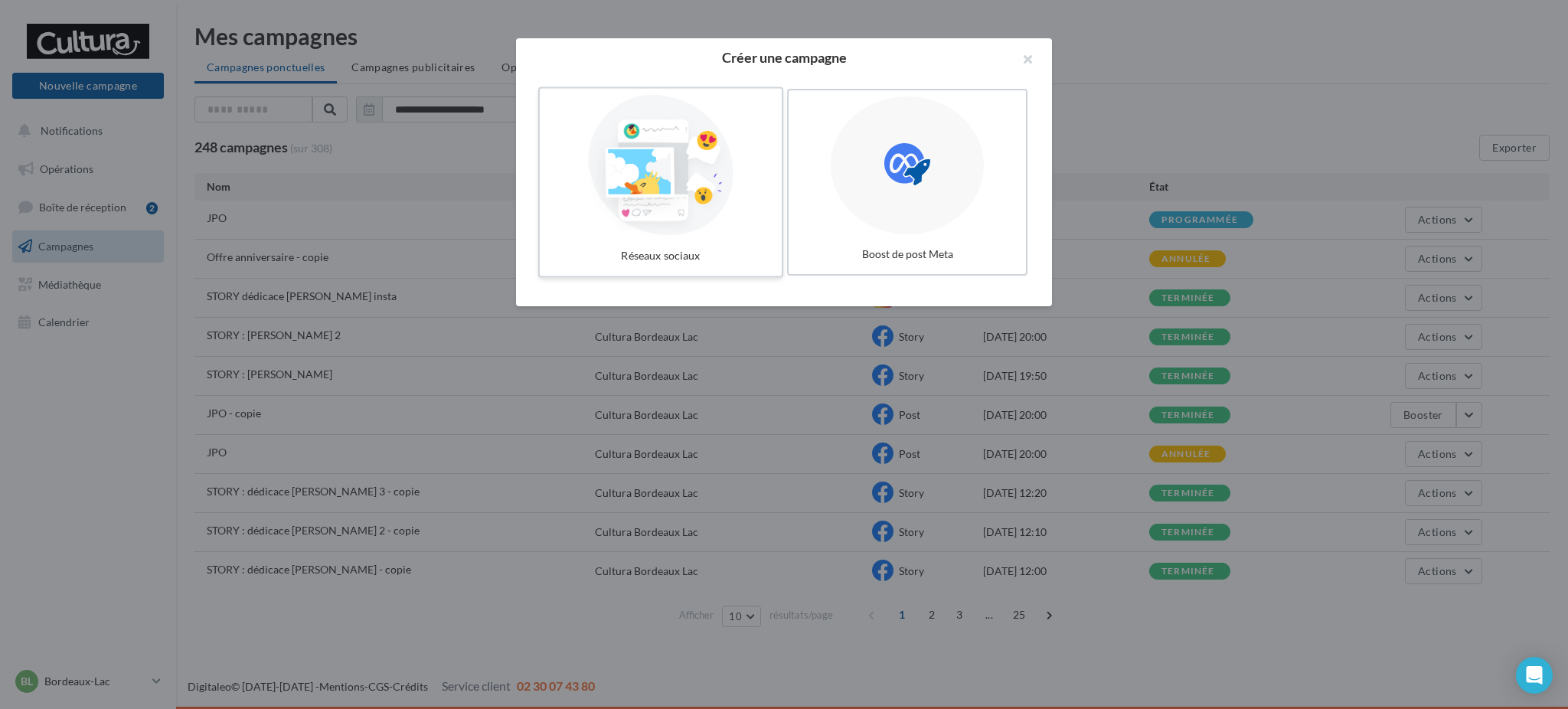
click at [727, 199] on div at bounding box center [661, 165] width 230 height 141
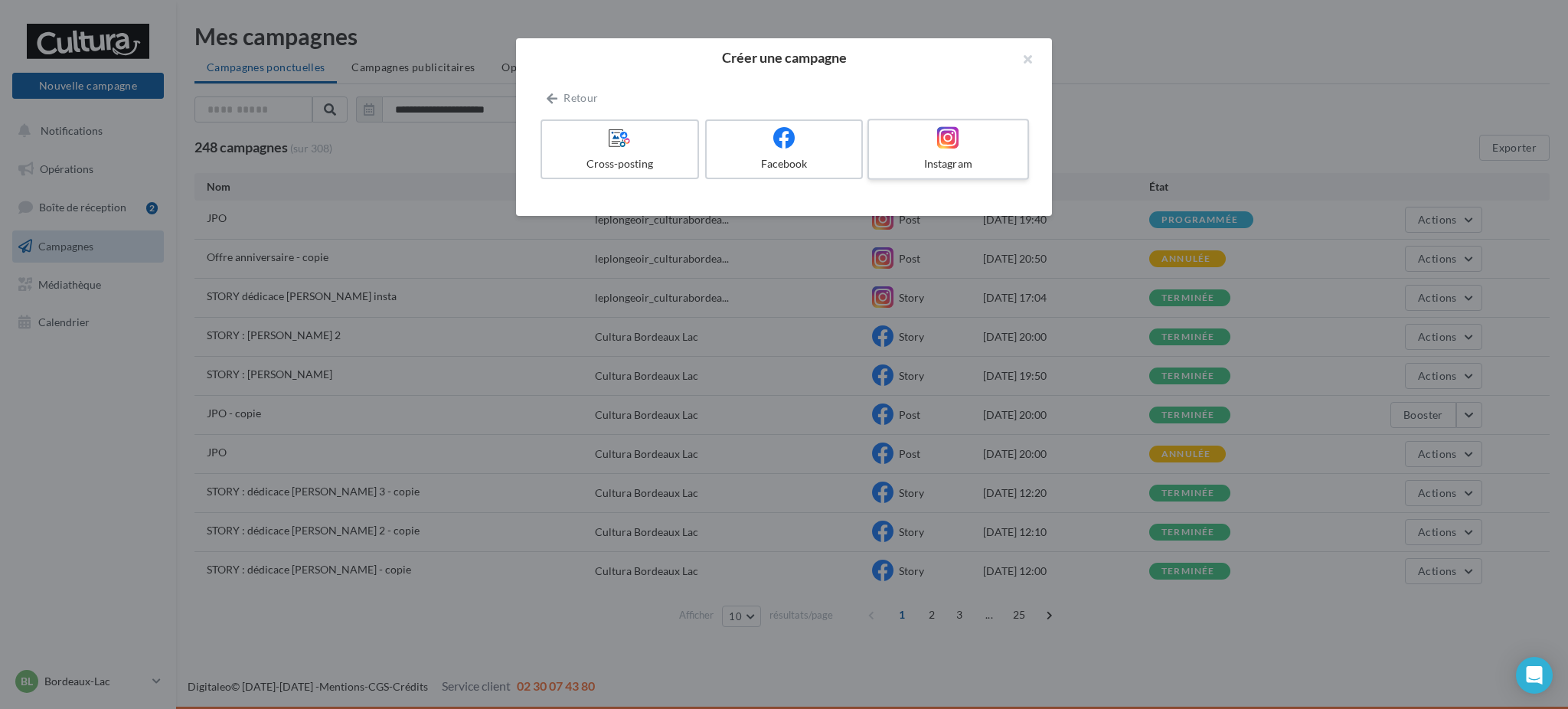
click at [974, 165] on div "Instagram" at bounding box center [948, 164] width 146 height 15
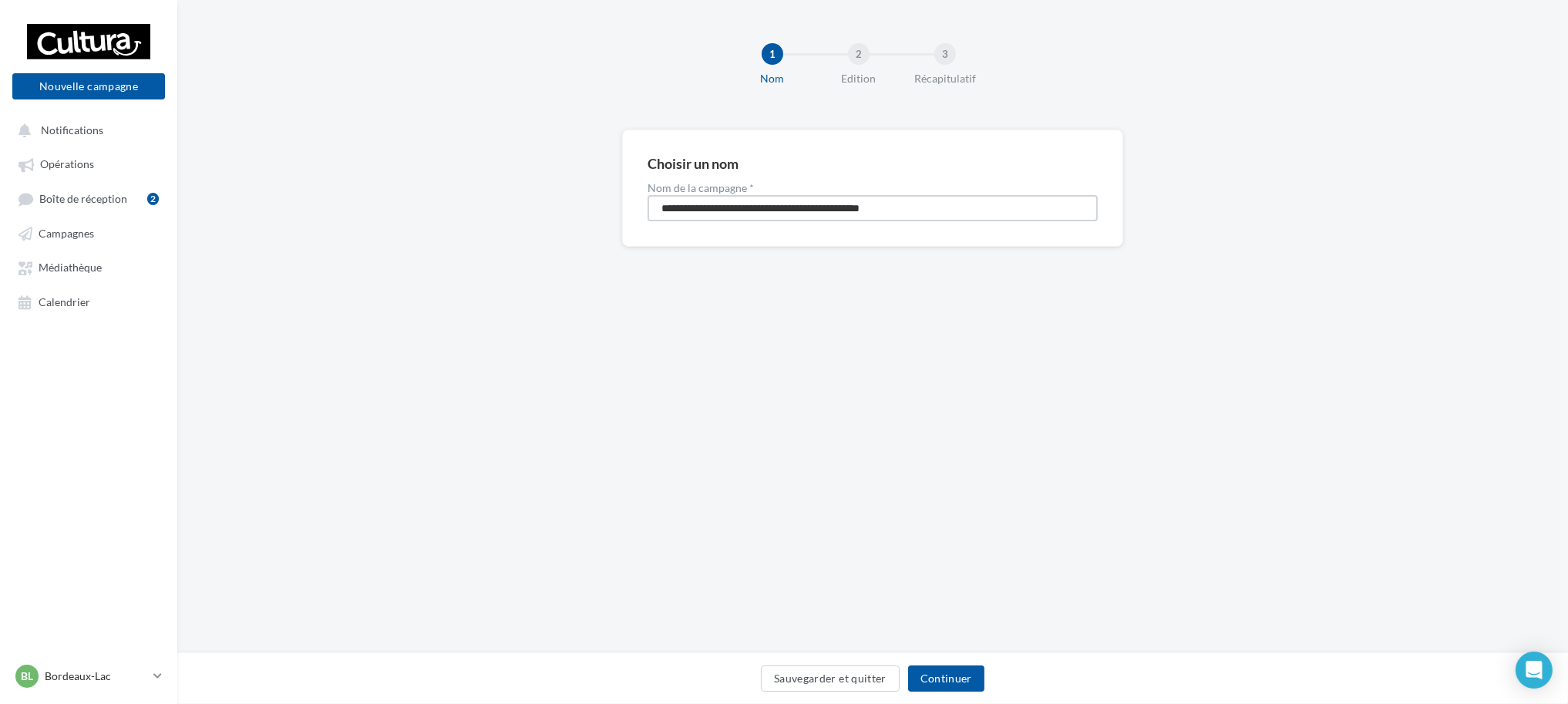
drag, startPoint x: 871, startPoint y: 193, endPoint x: 585, endPoint y: 184, distance: 286.1
click at [585, 184] on div "**********" at bounding box center [872, 212] width 1391 height 167
type input "**********"
click at [952, 674] on button "Continuer" at bounding box center [946, 678] width 76 height 26
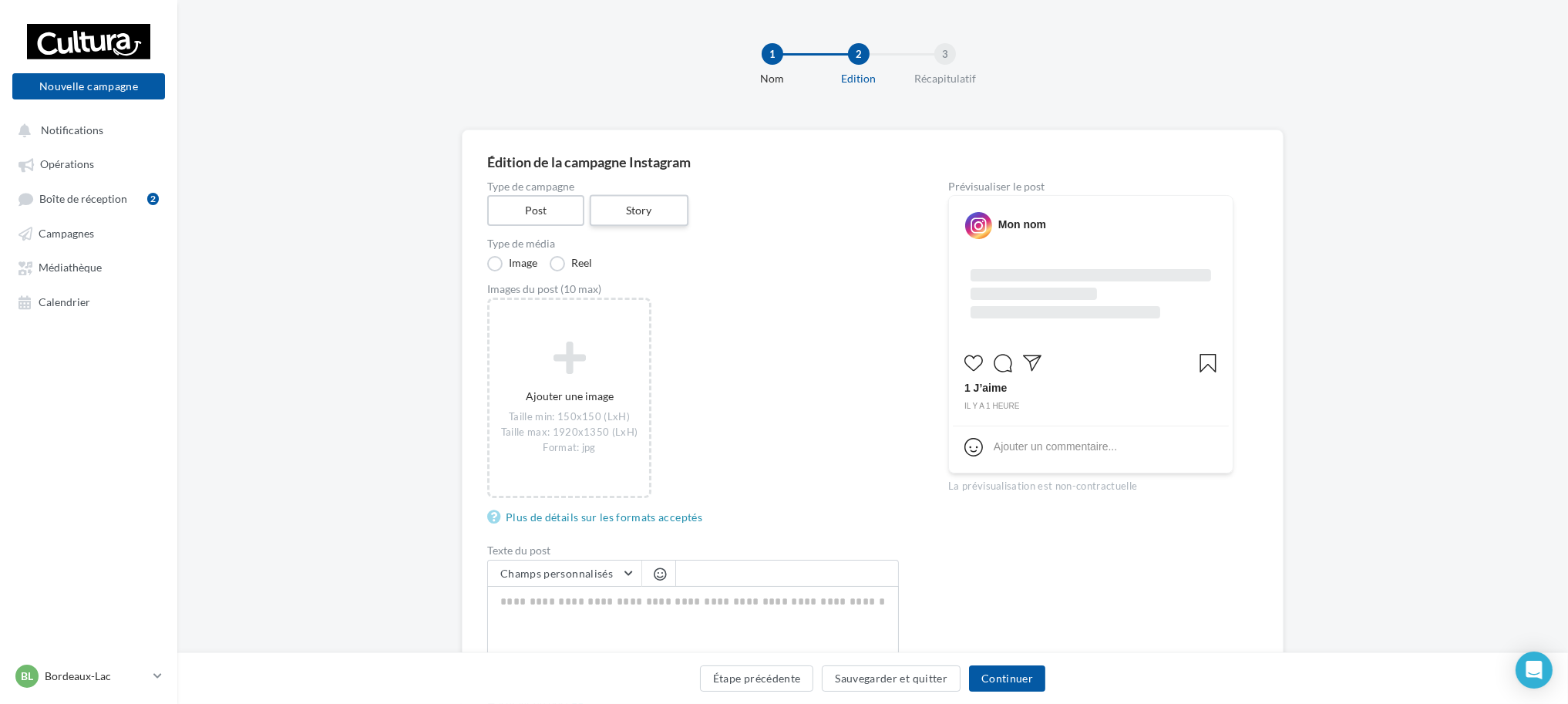
click at [624, 203] on label "Story" at bounding box center [638, 211] width 98 height 32
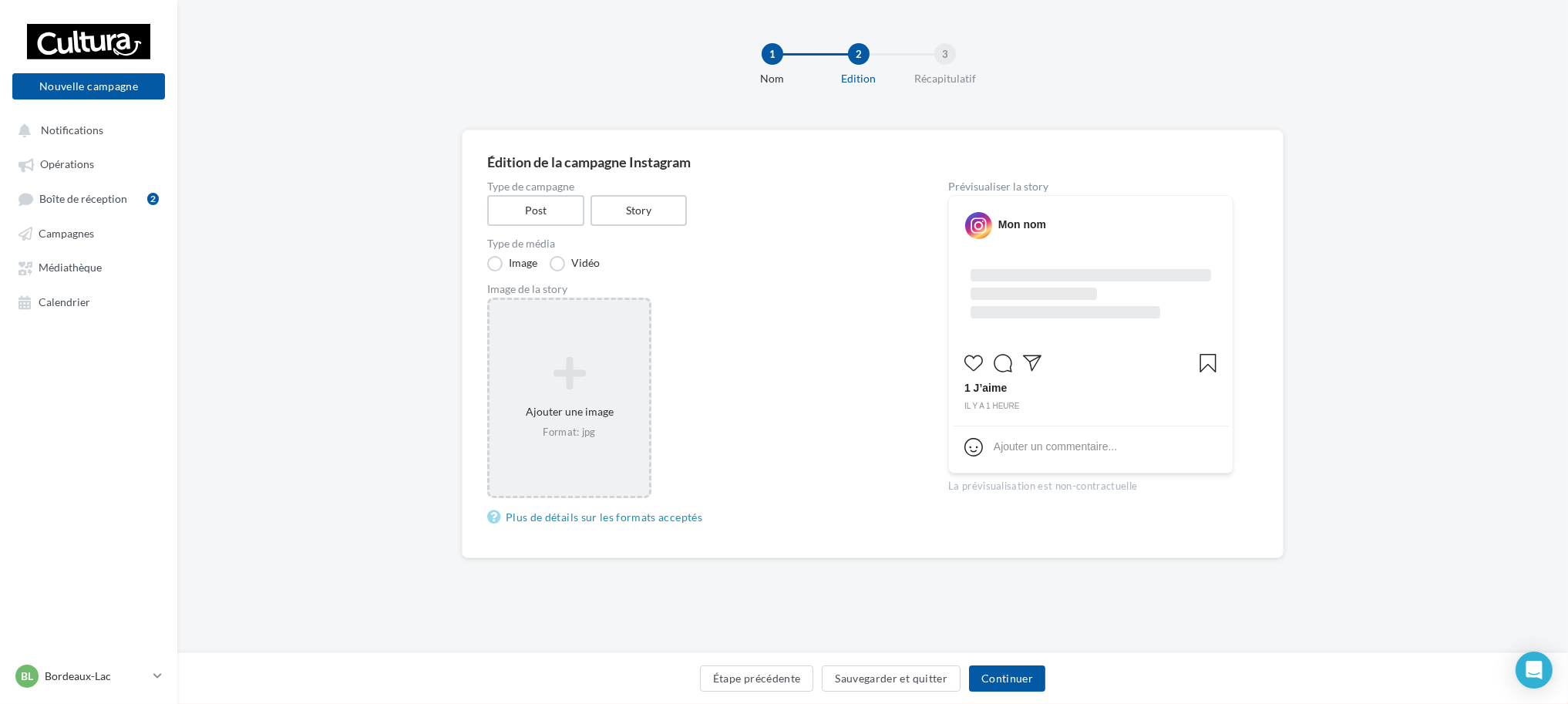
click at [578, 356] on icon at bounding box center [569, 373] width 148 height 37
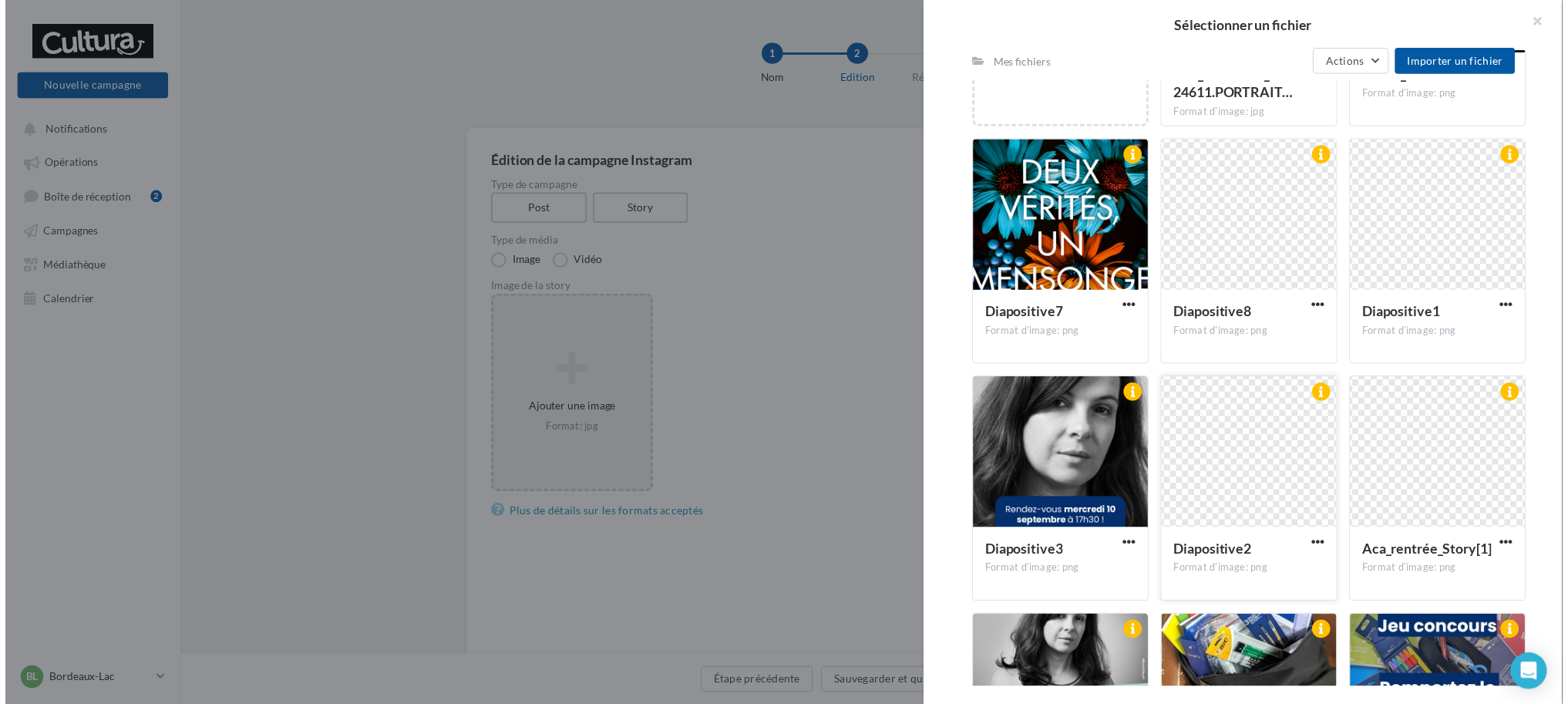
scroll to position [380, 0]
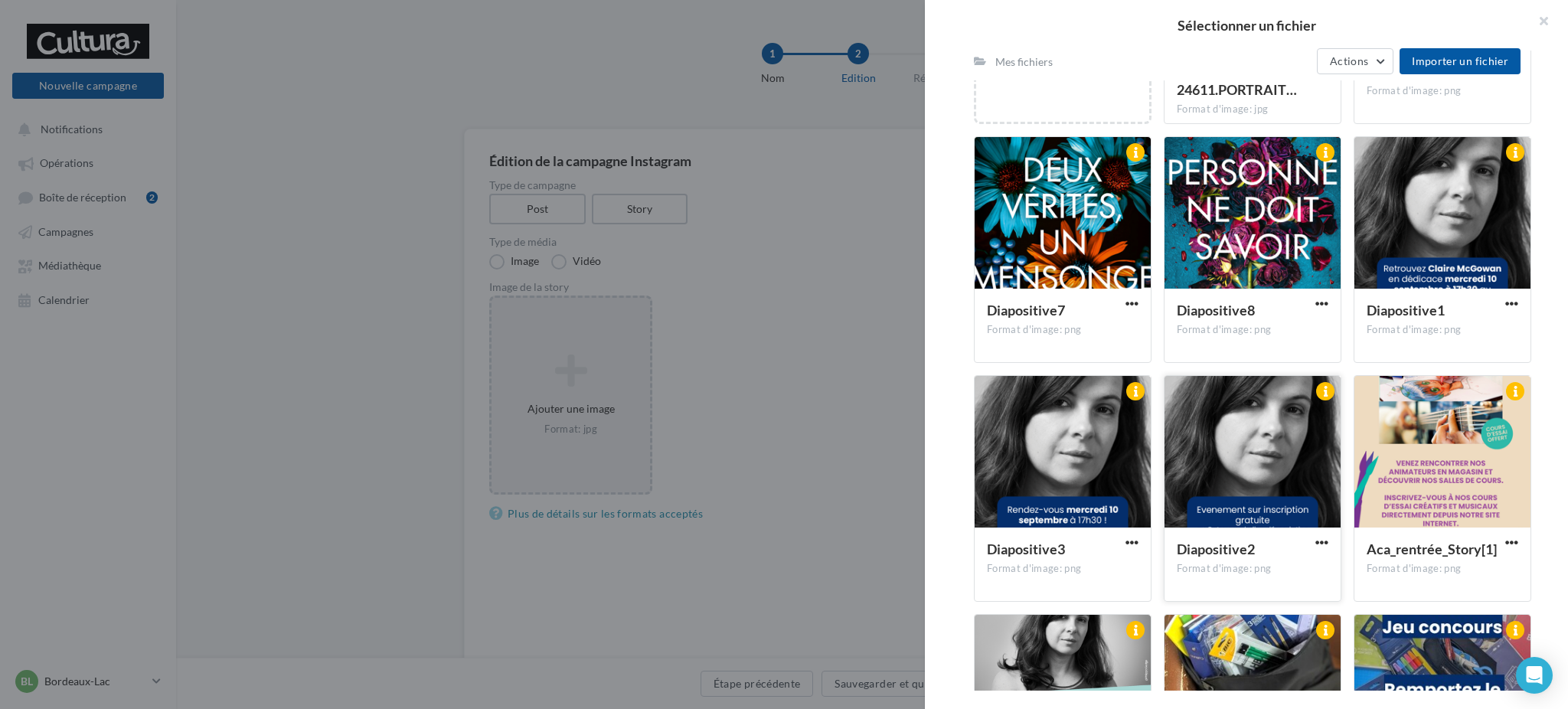
click at [1257, 490] on div at bounding box center [1252, 452] width 176 height 153
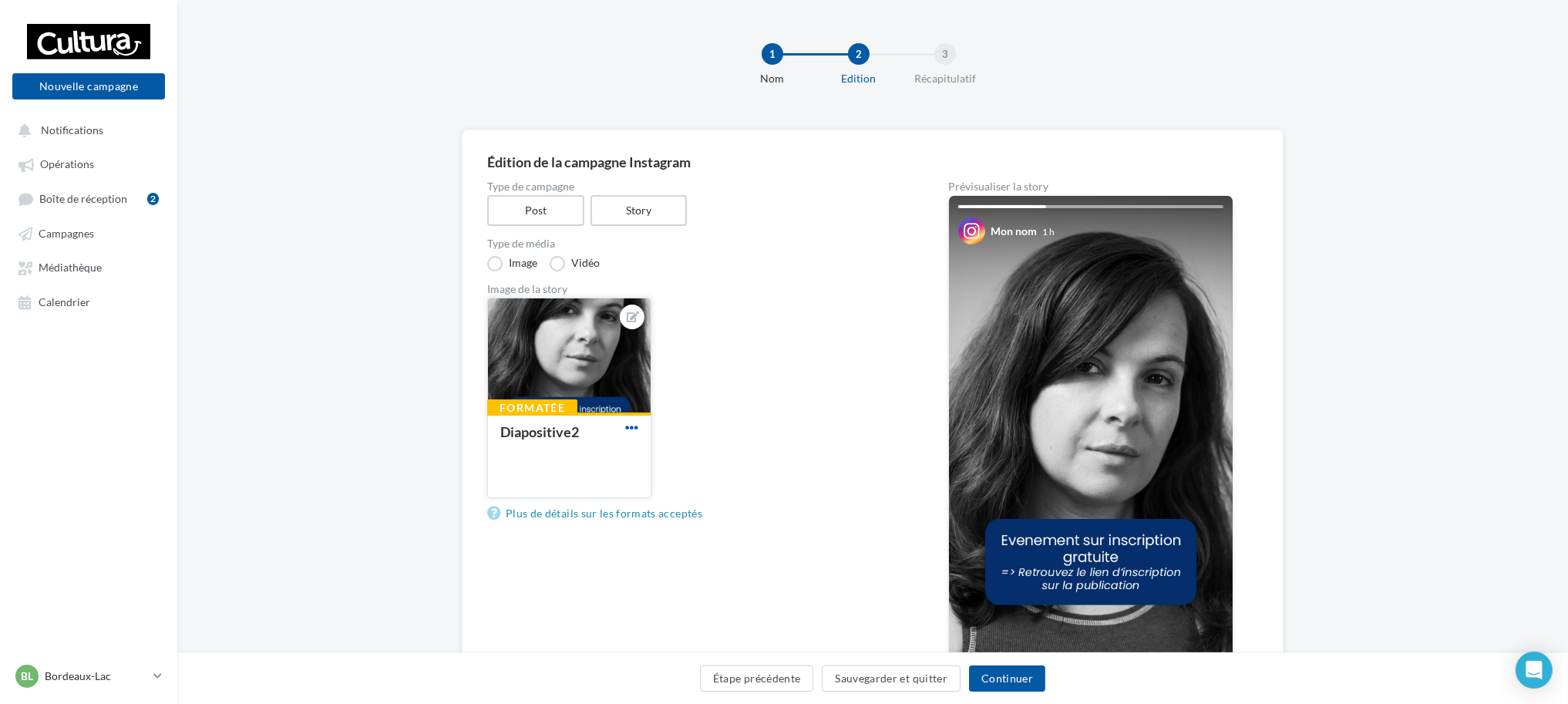
click at [637, 421] on span "button" at bounding box center [631, 427] width 13 height 13
click at [663, 532] on button "Supprimer" at bounding box center [703, 539] width 162 height 40
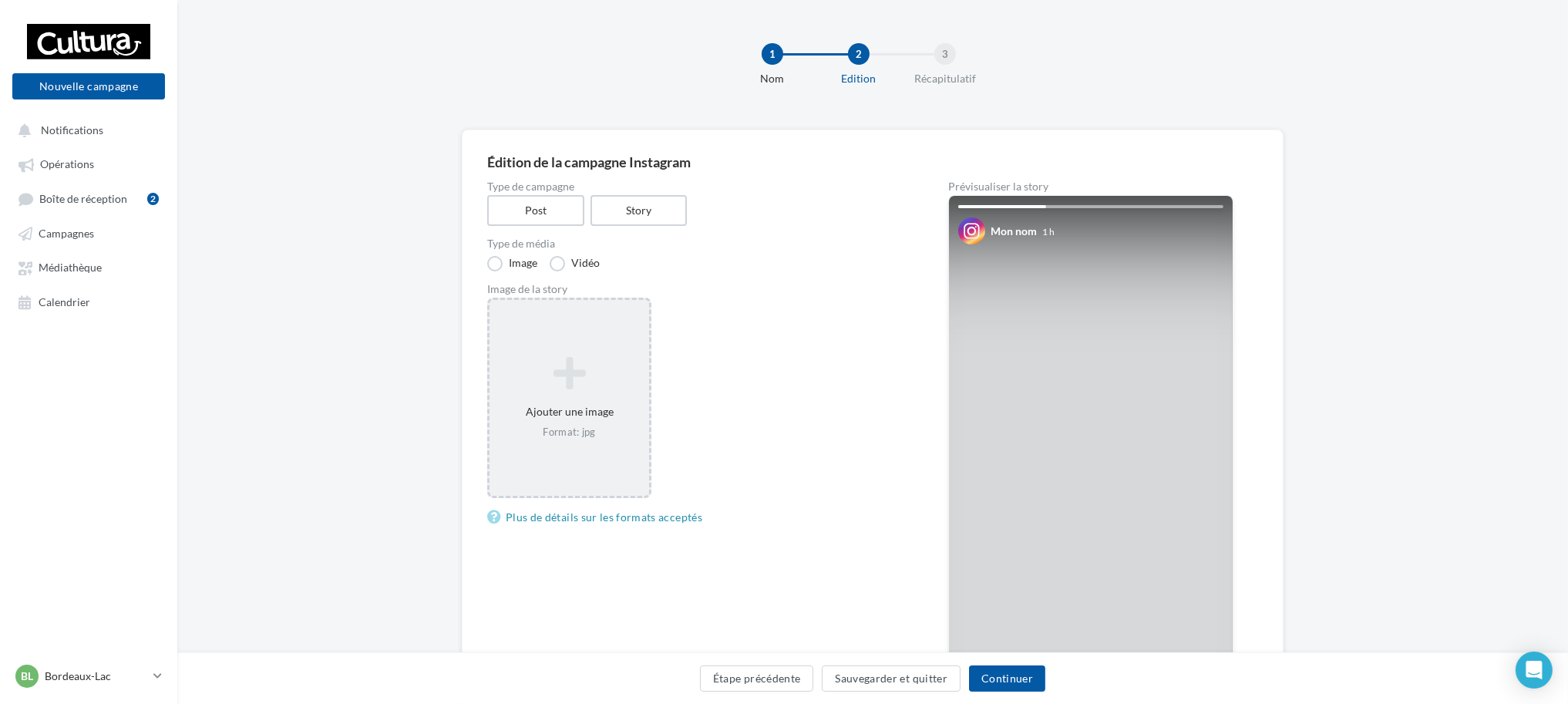
click at [615, 341] on div "Ajouter une image Format: jpg" at bounding box center [569, 398] width 164 height 200
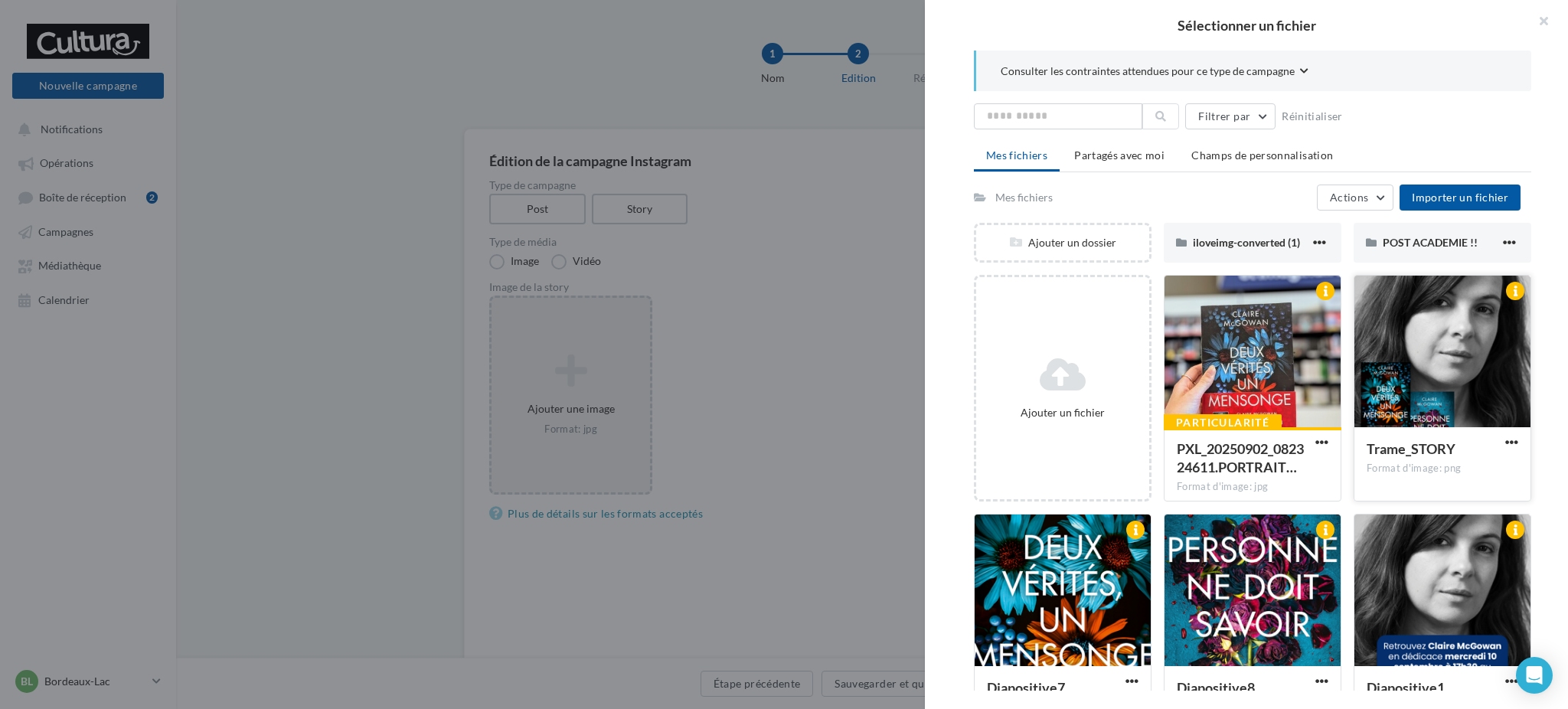
click at [1461, 381] on div at bounding box center [1442, 351] width 176 height 153
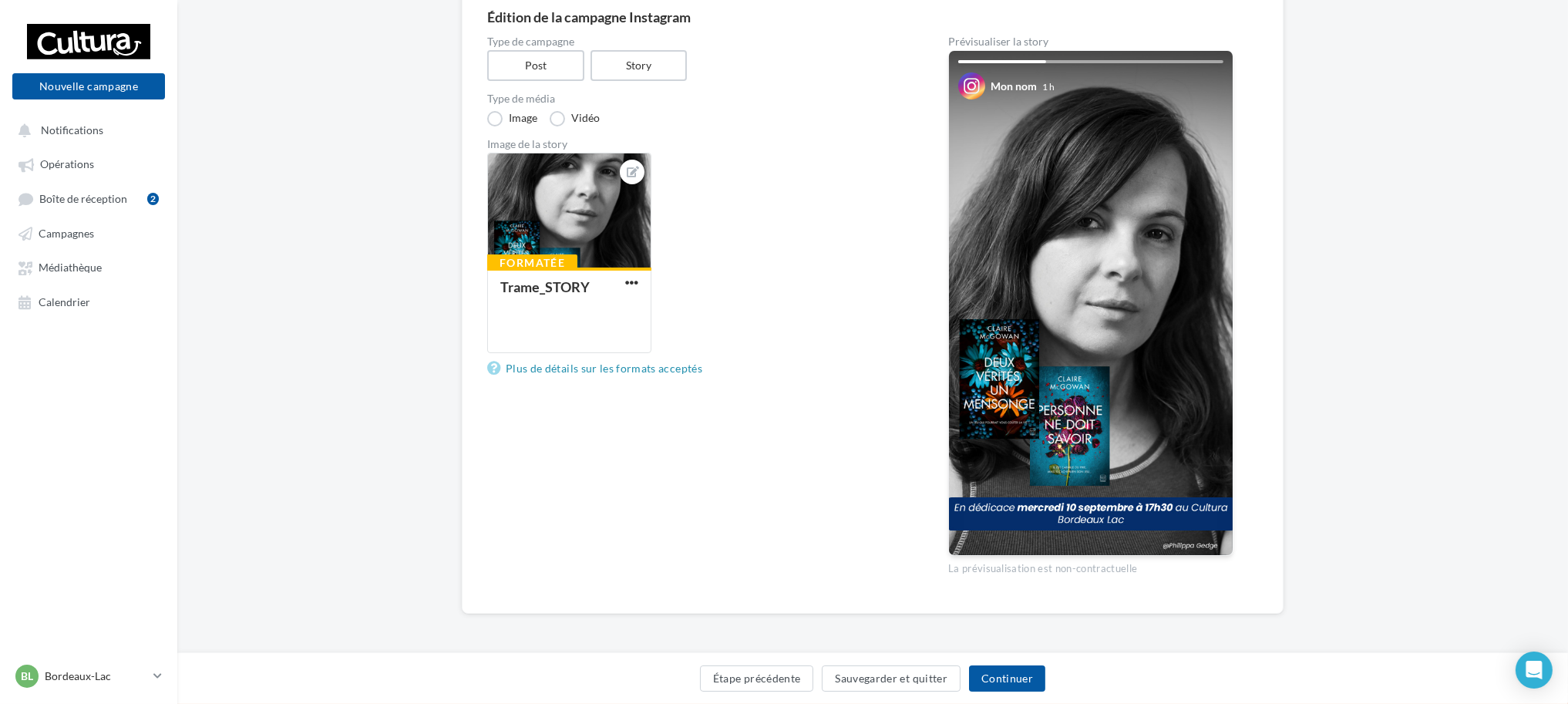
scroll to position [0, 0]
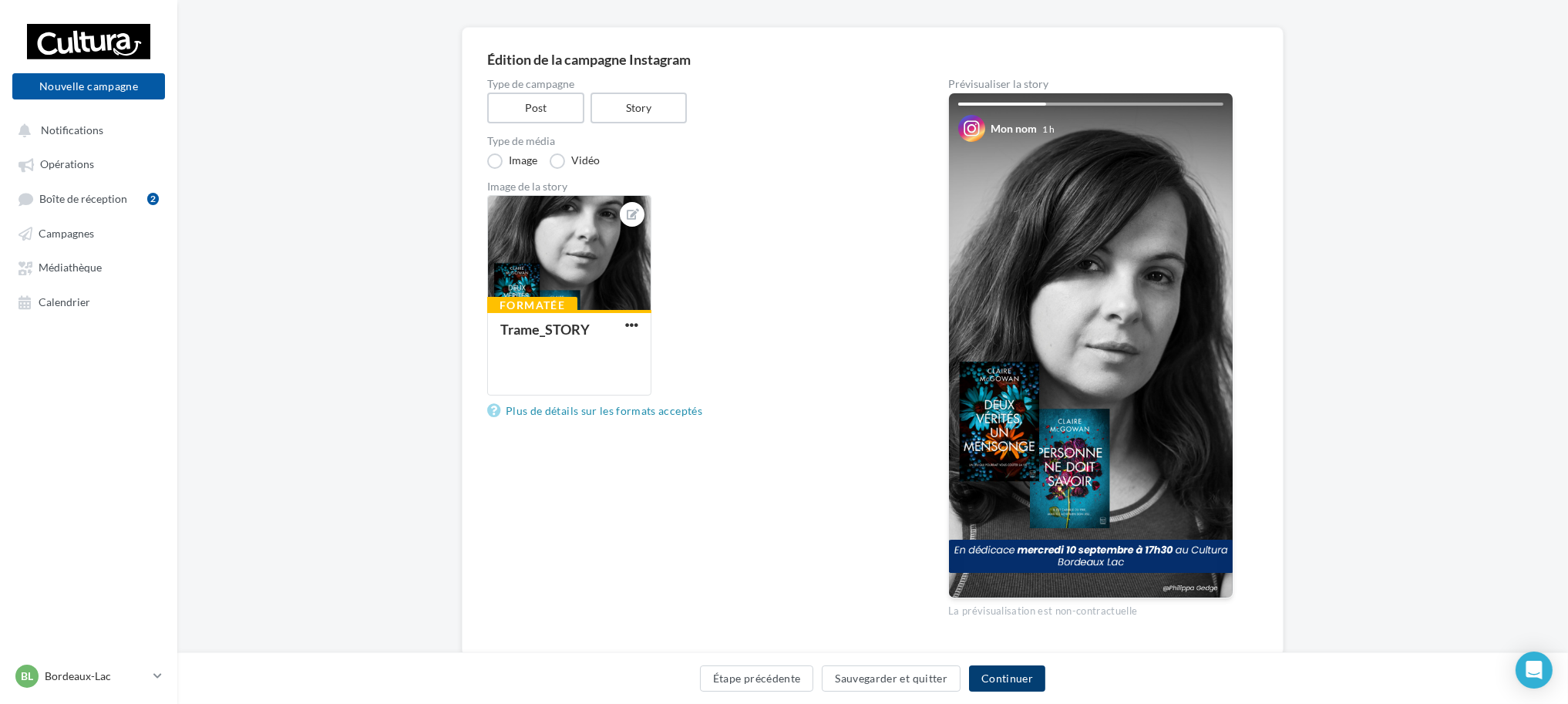
click at [1036, 668] on button "Continuer" at bounding box center [1007, 678] width 76 height 26
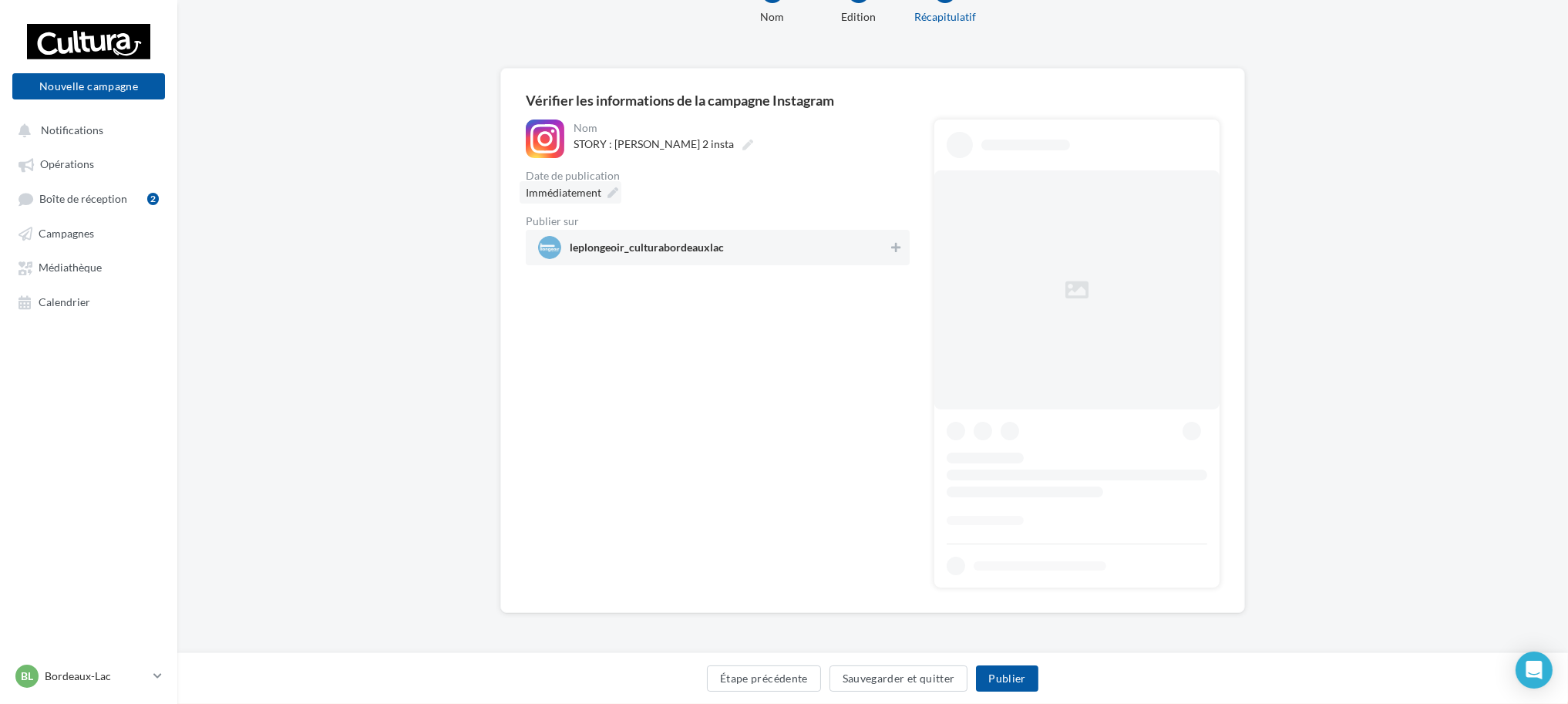
click at [592, 193] on span "Immédiatement" at bounding box center [563, 192] width 75 height 13
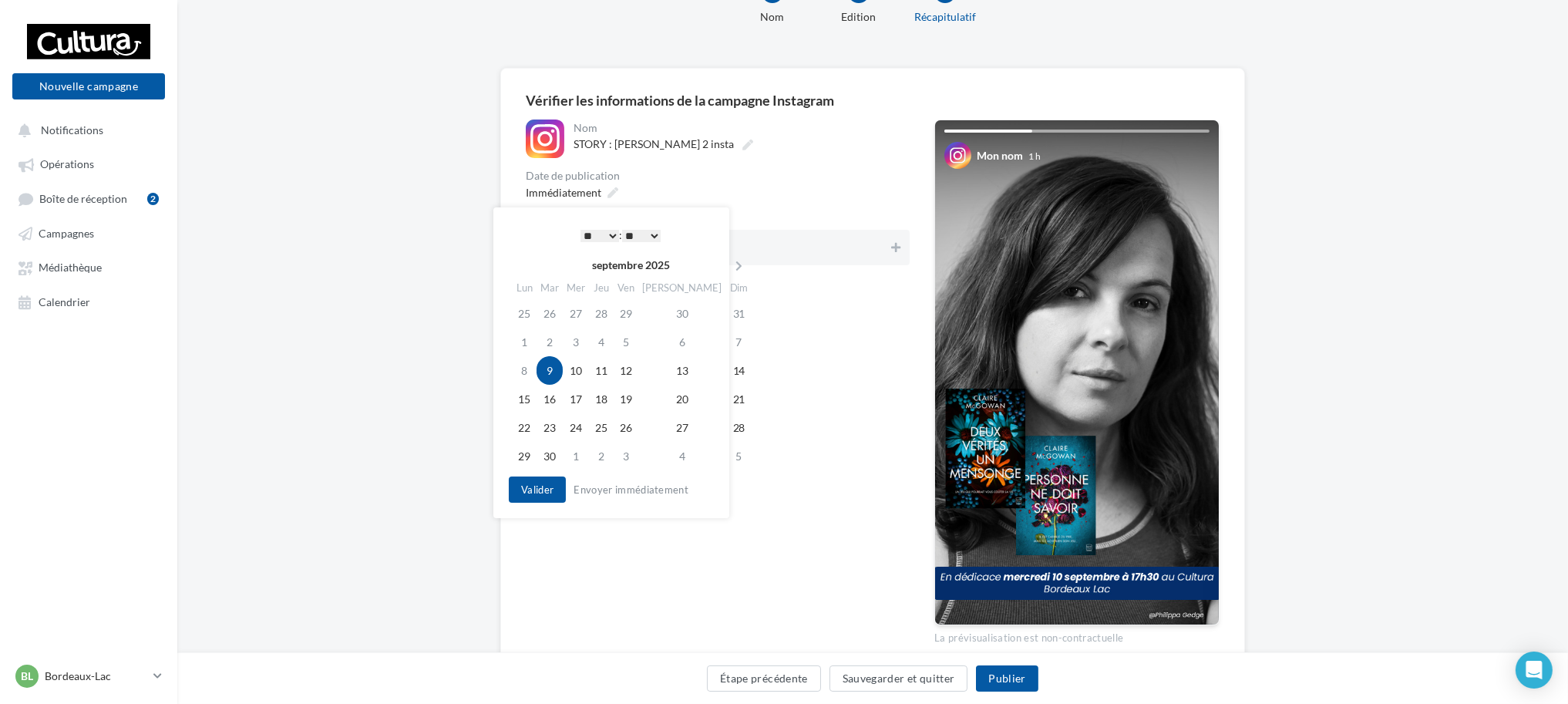
click at [600, 230] on select "* * * * * * * * * * ** ** ** ** ** ** ** ** ** ** ** ** ** **" at bounding box center [599, 236] width 39 height 12
click at [523, 495] on button "Valider" at bounding box center [537, 490] width 57 height 26
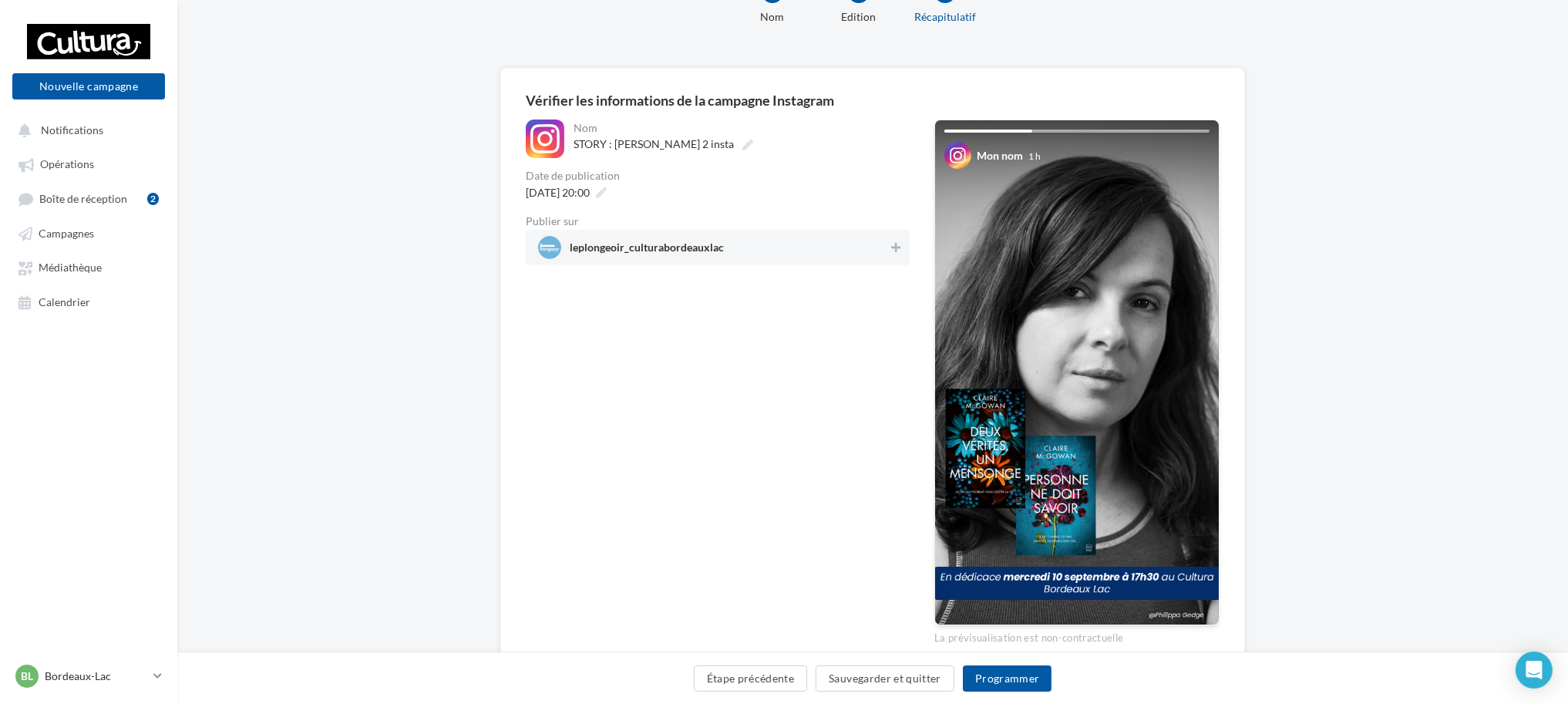
click at [895, 257] on div at bounding box center [895, 249] width 16 height 22
click at [1027, 682] on button "Programmer" at bounding box center [1008, 678] width 90 height 26
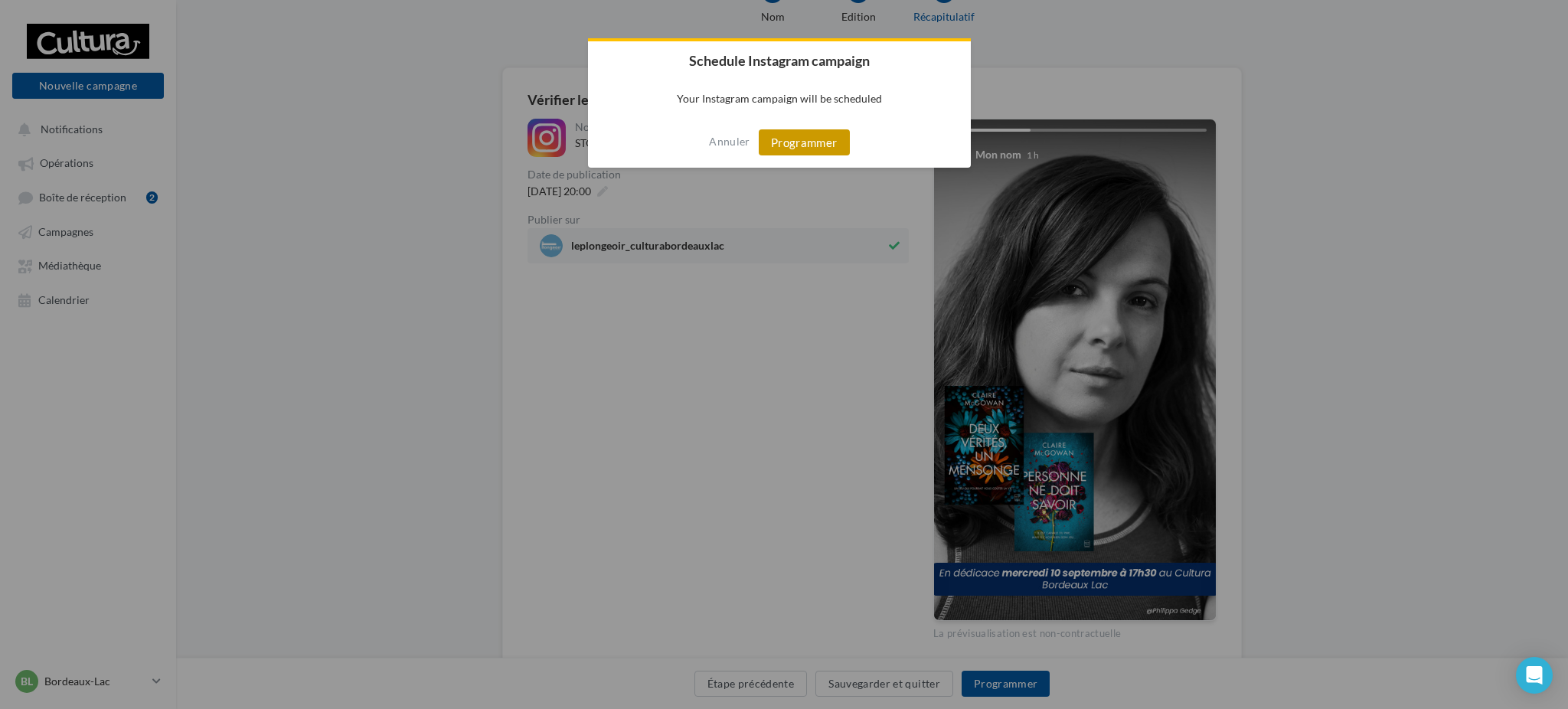
click at [801, 153] on button "Programmer" at bounding box center [805, 142] width 91 height 26
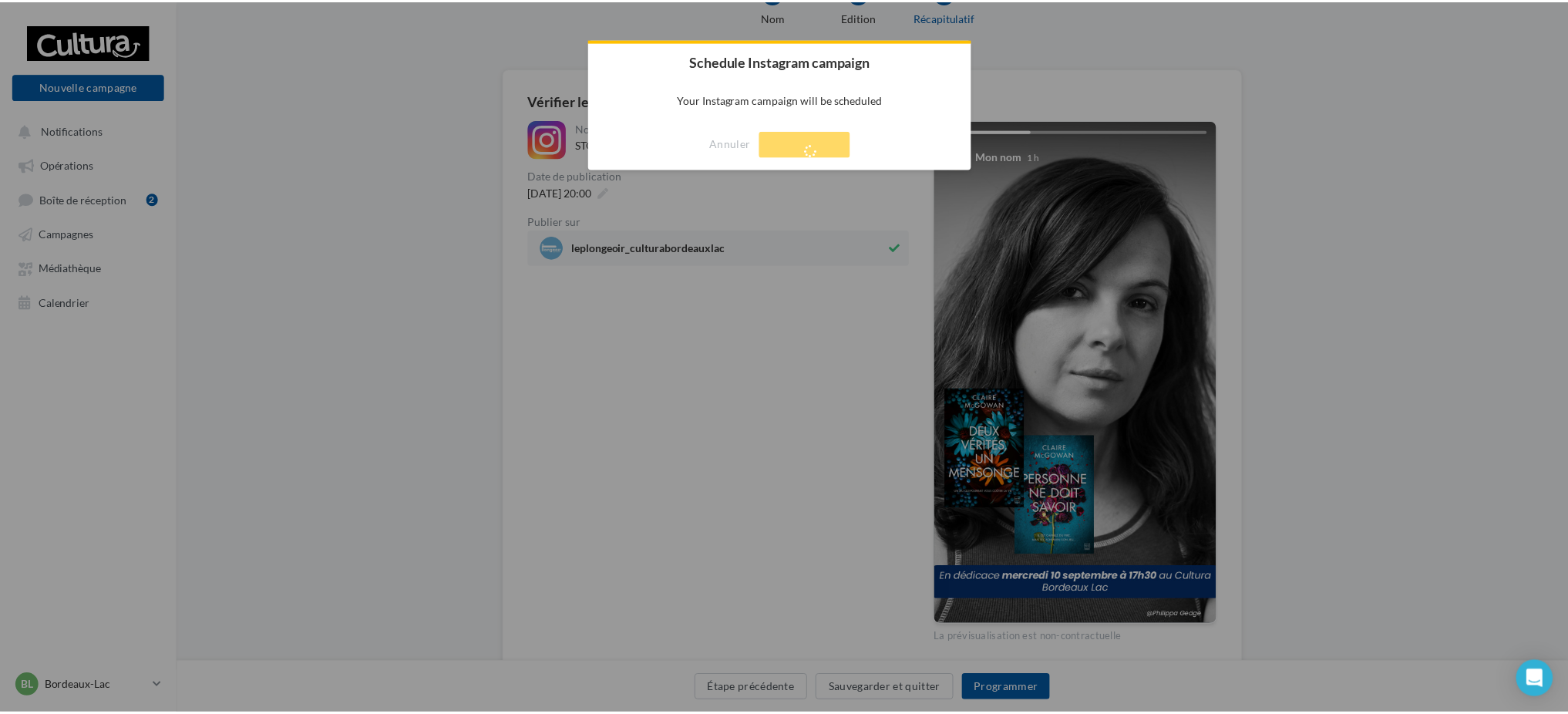
scroll to position [25, 0]
